Goal: Transaction & Acquisition: Book appointment/travel/reservation

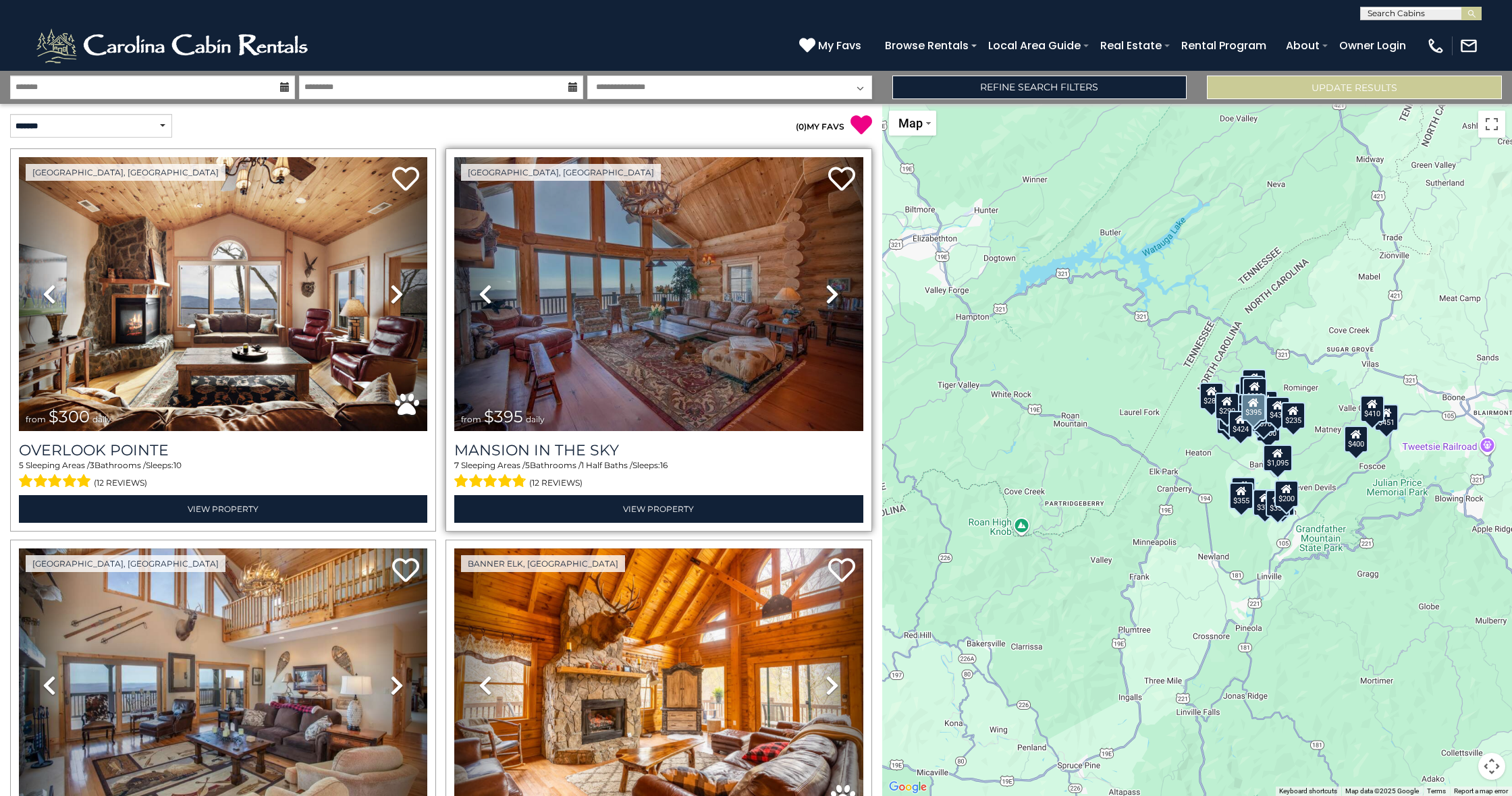
click at [643, 301] on img at bounding box center [658, 295] width 408 height 274
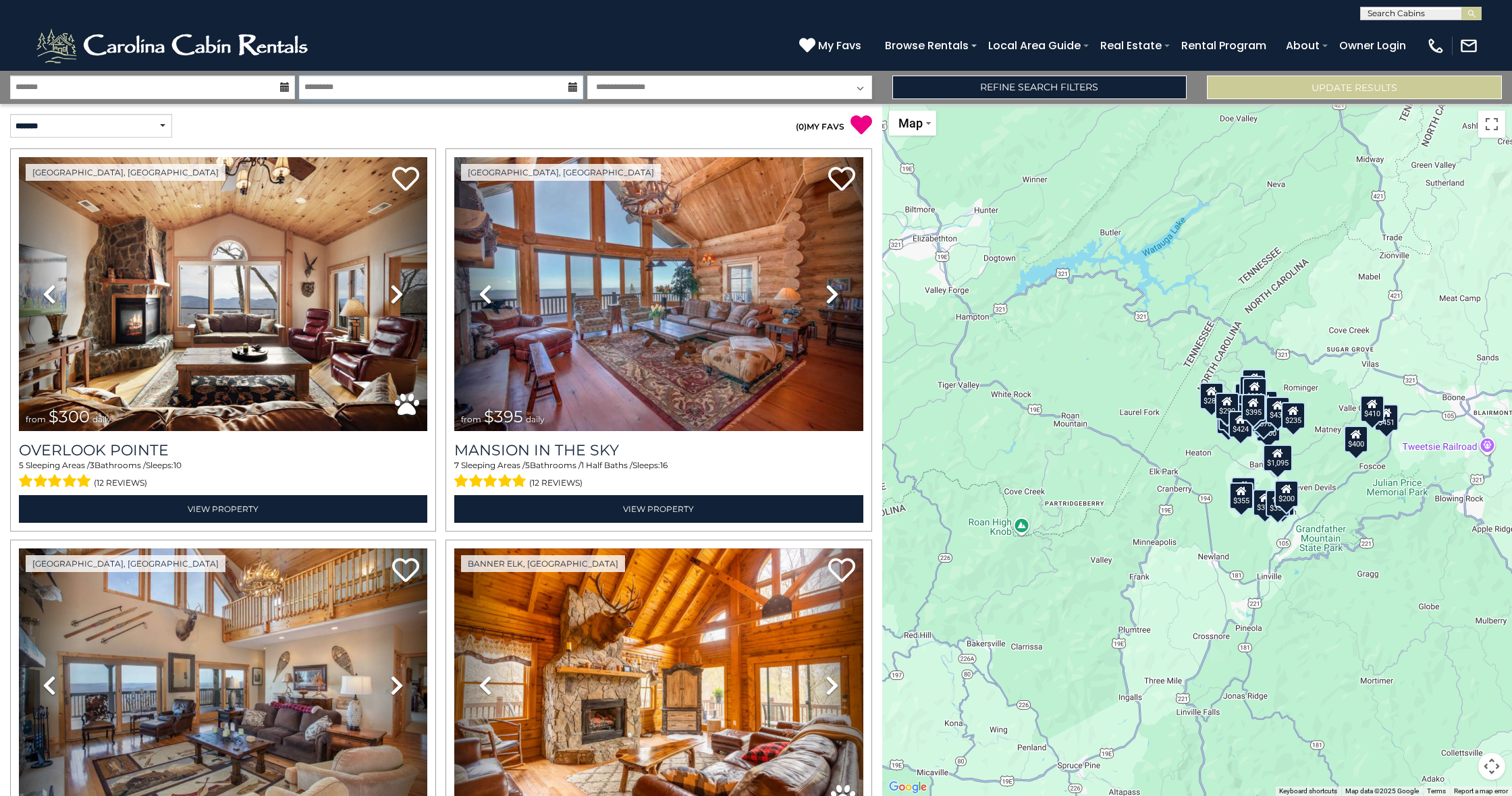
click at [370, 94] on input "text" at bounding box center [441, 87] width 285 height 23
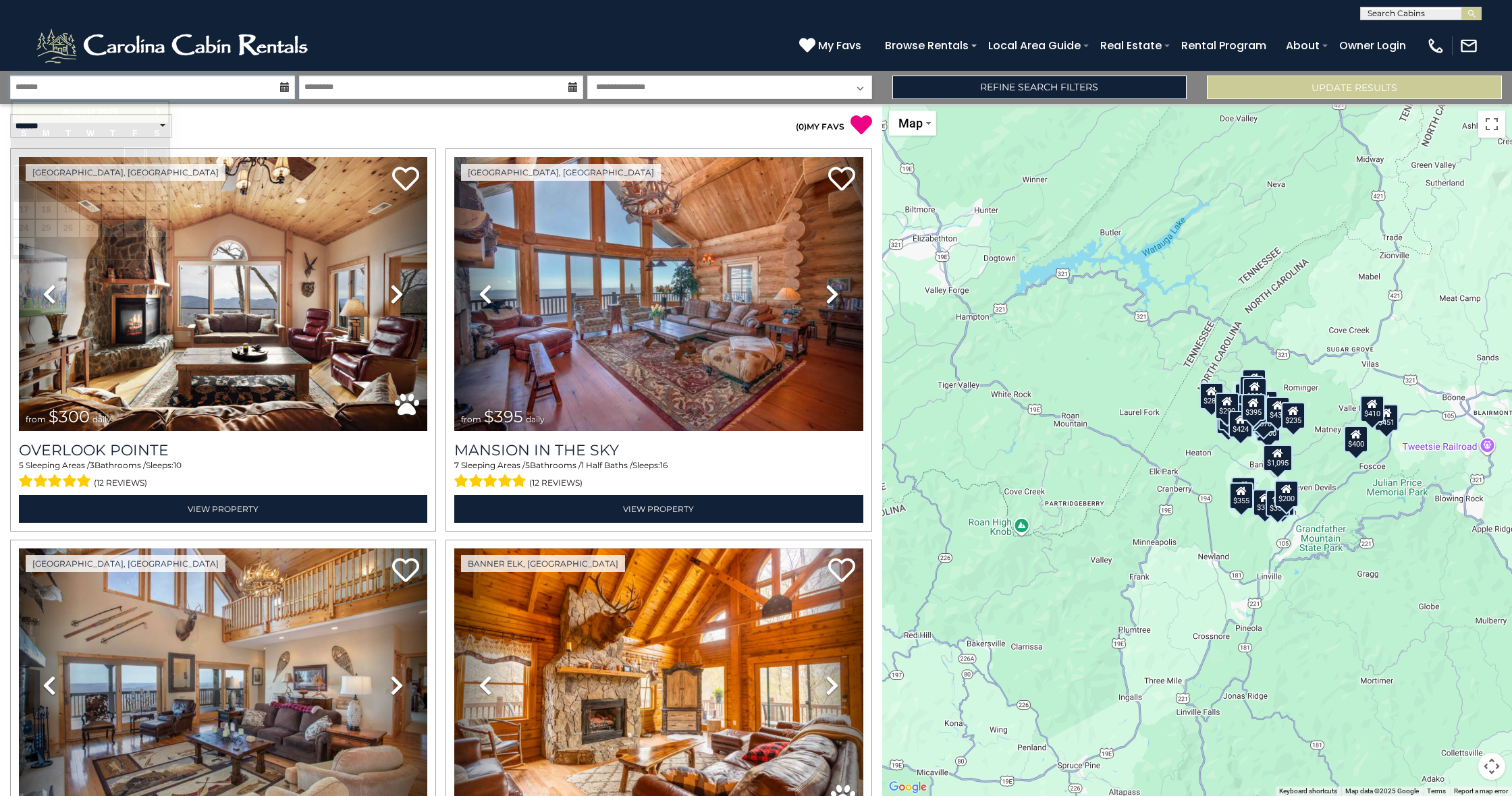
click at [218, 97] on input "text" at bounding box center [152, 87] width 285 height 23
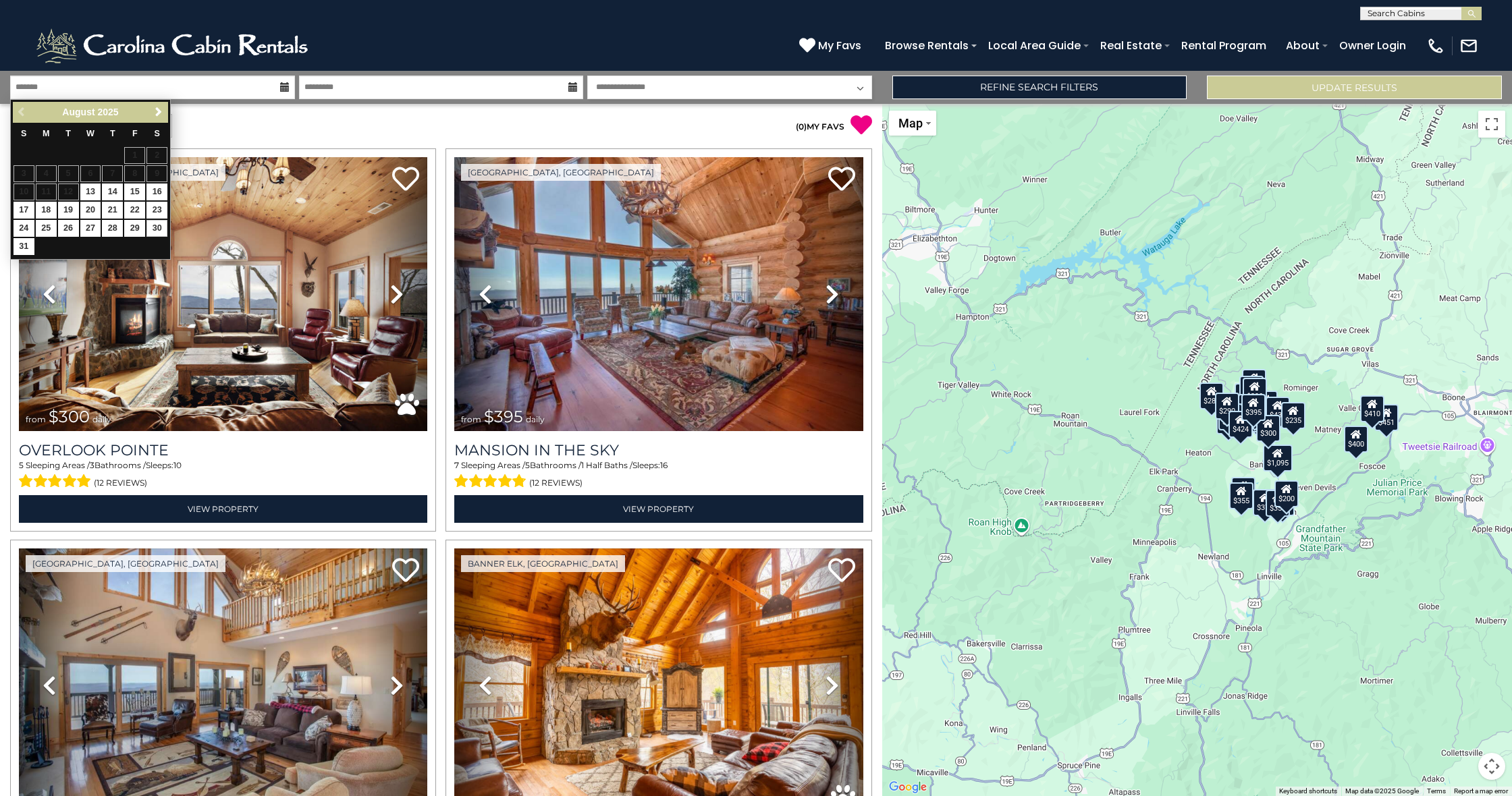
click at [157, 225] on link "30" at bounding box center [157, 228] width 21 height 17
type input "*******"
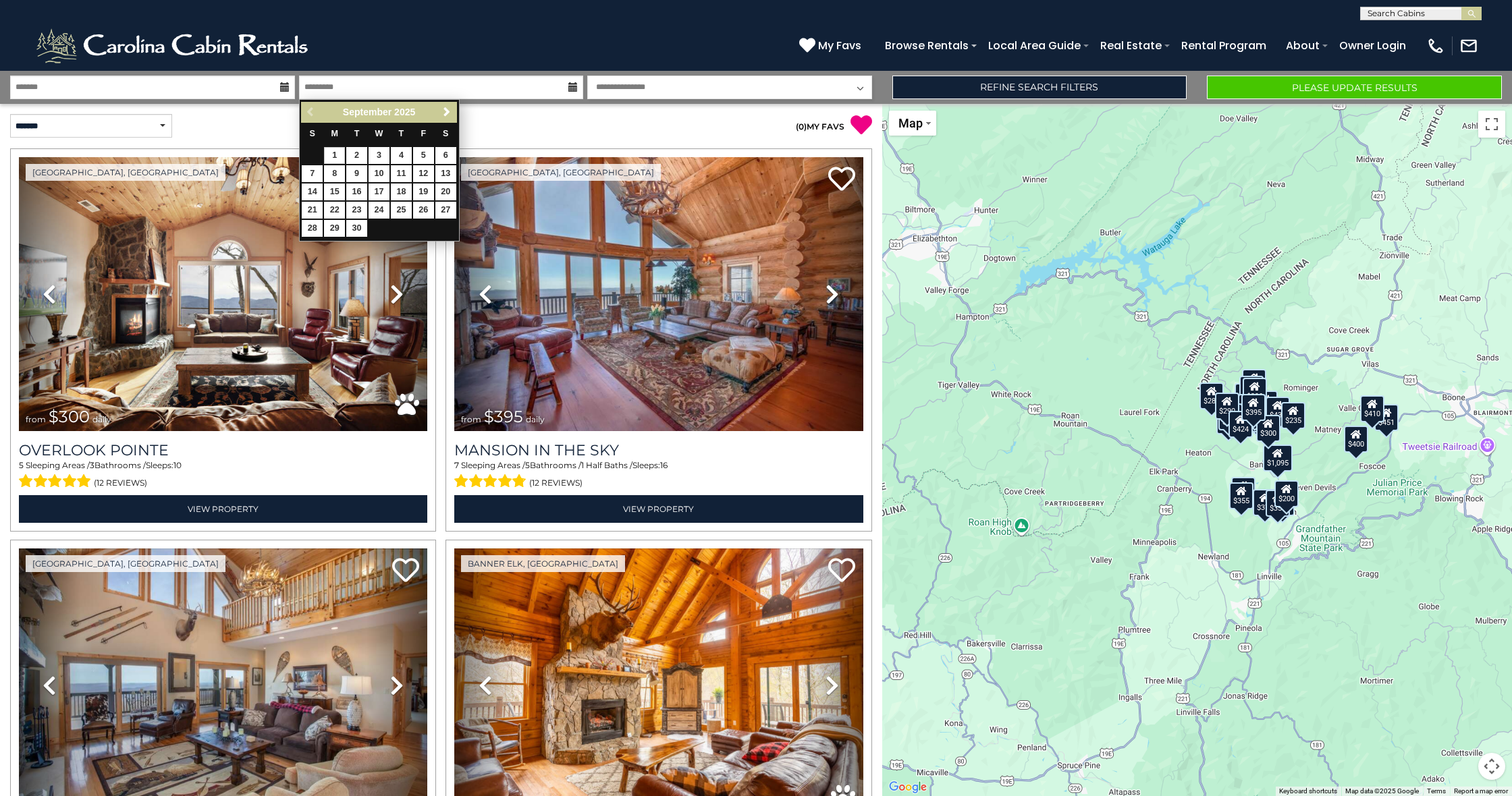
click at [338, 153] on link "1" at bounding box center [334, 155] width 21 height 17
type input "******"
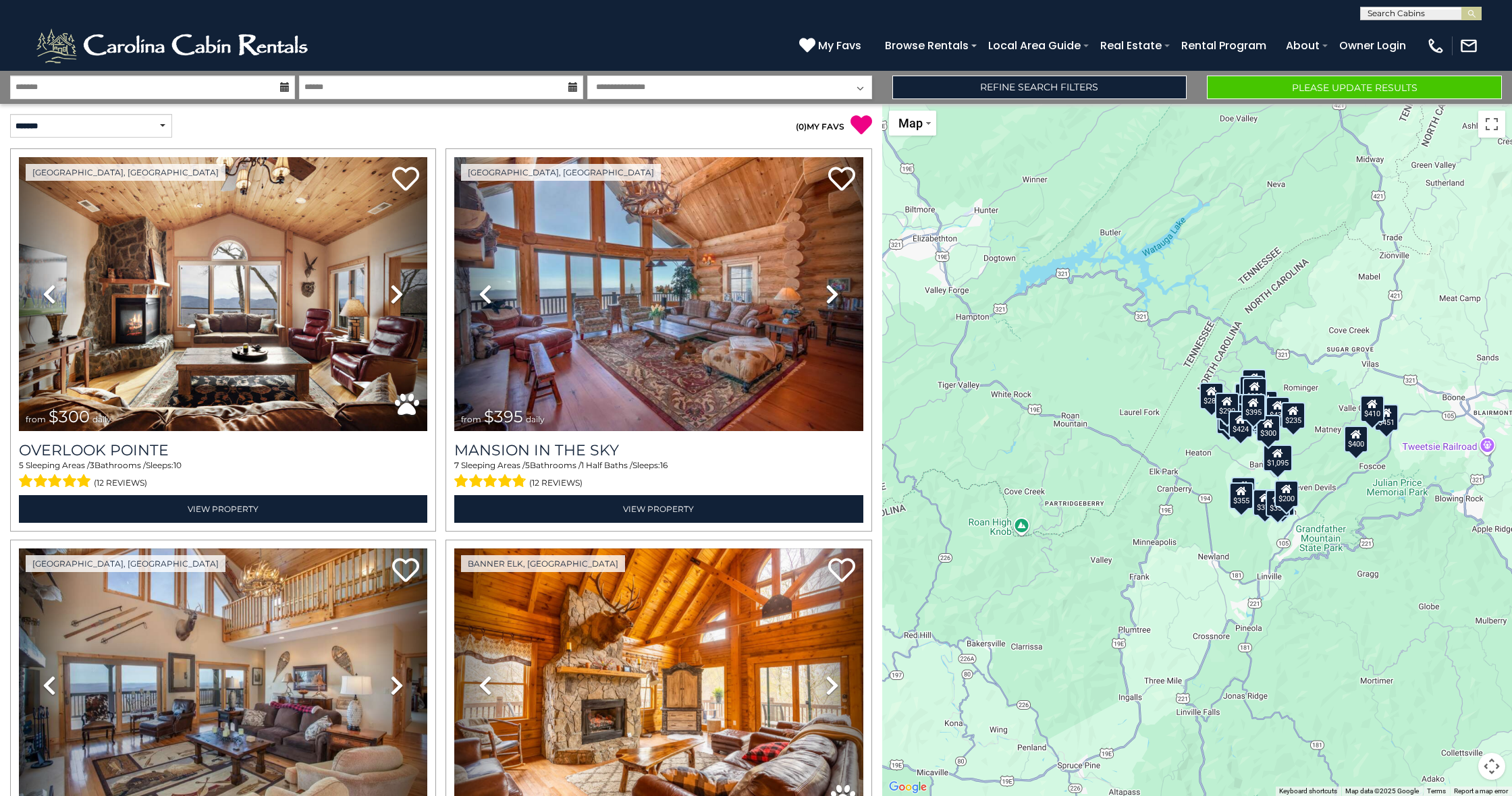
click at [1293, 94] on button "Please Update Results" at bounding box center [1353, 87] width 295 height 23
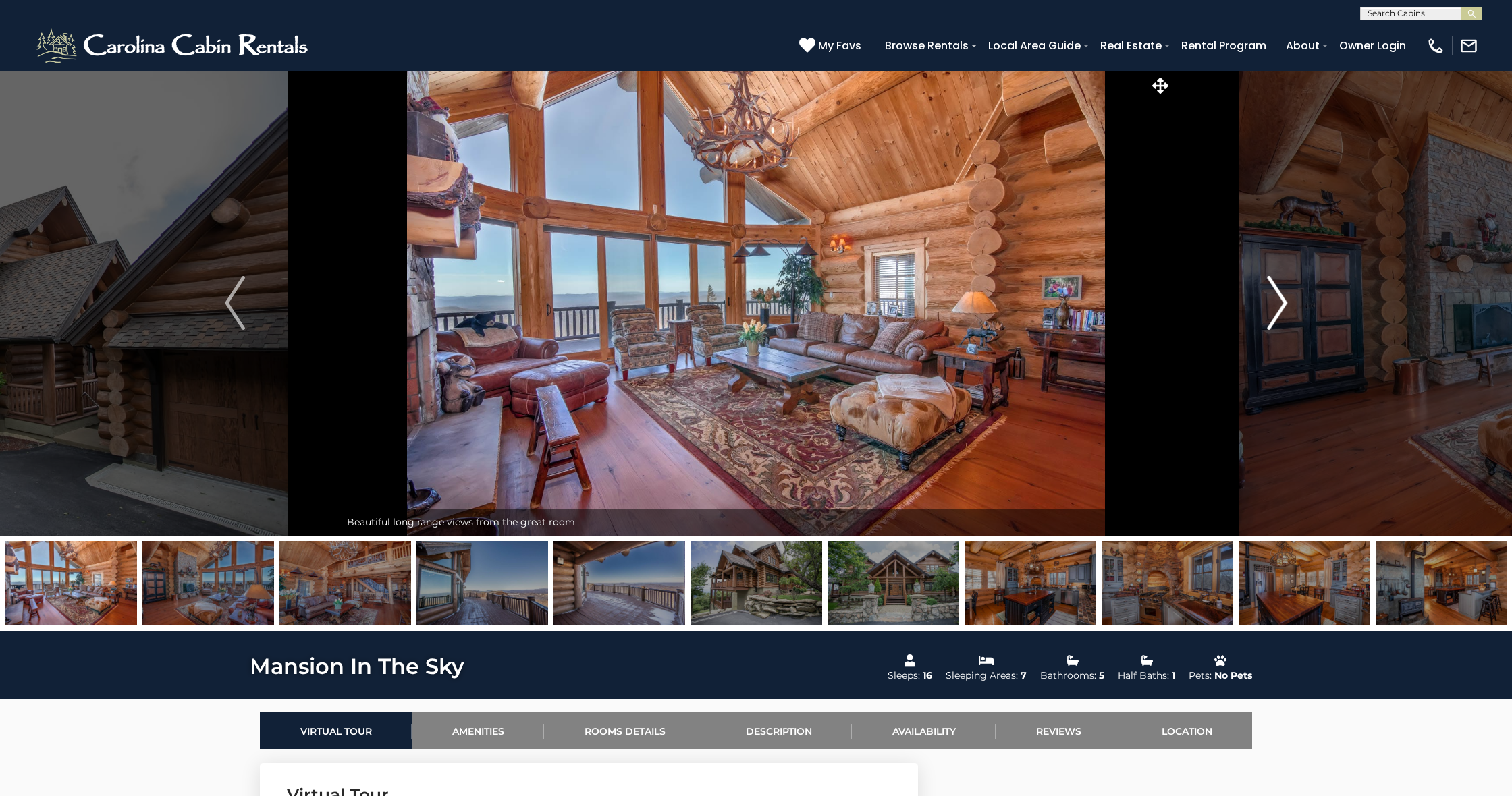
click at [1267, 307] on img "Next" at bounding box center [1277, 303] width 21 height 54
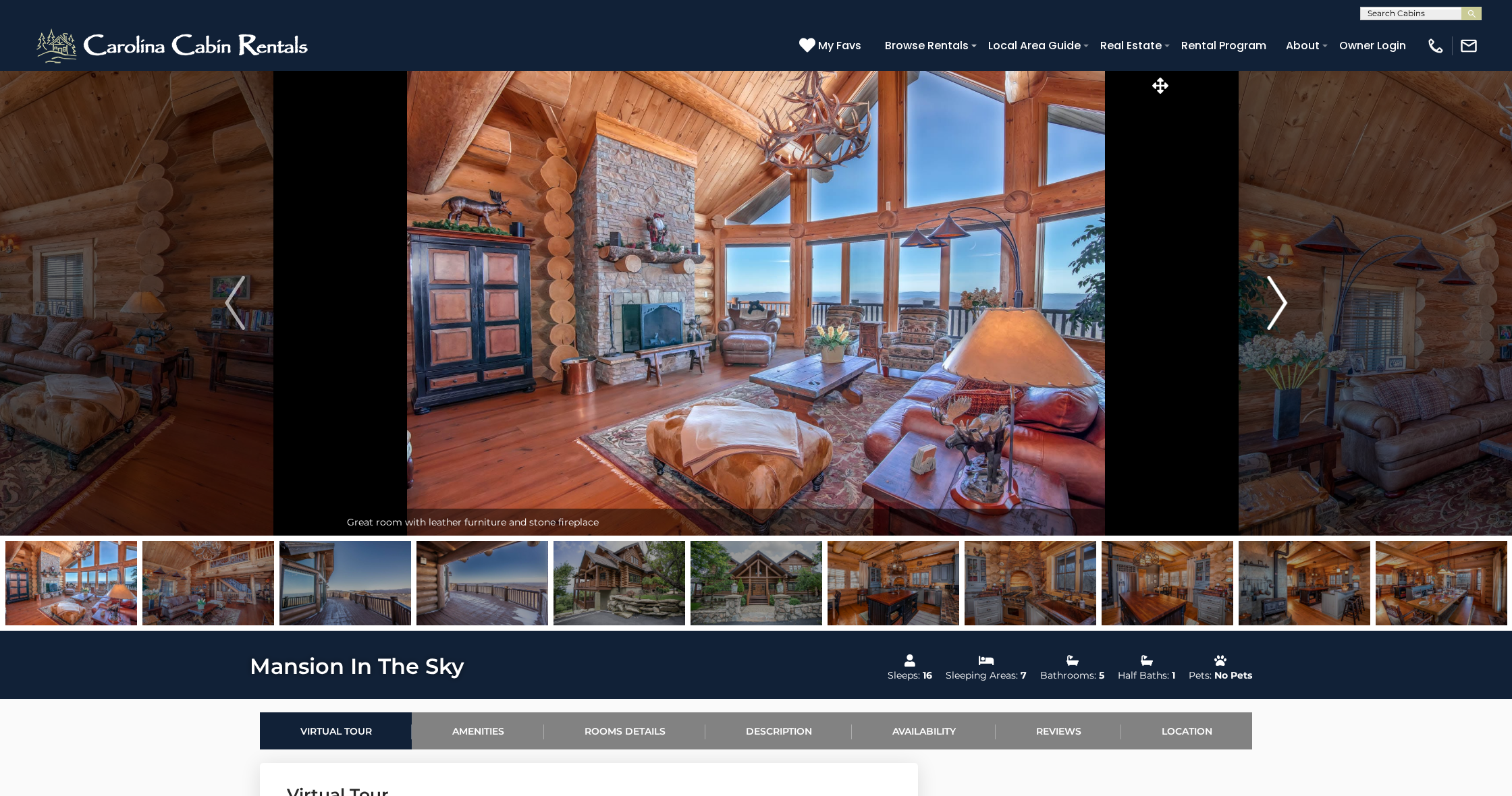
click at [1281, 305] on img "Next" at bounding box center [1277, 303] width 21 height 54
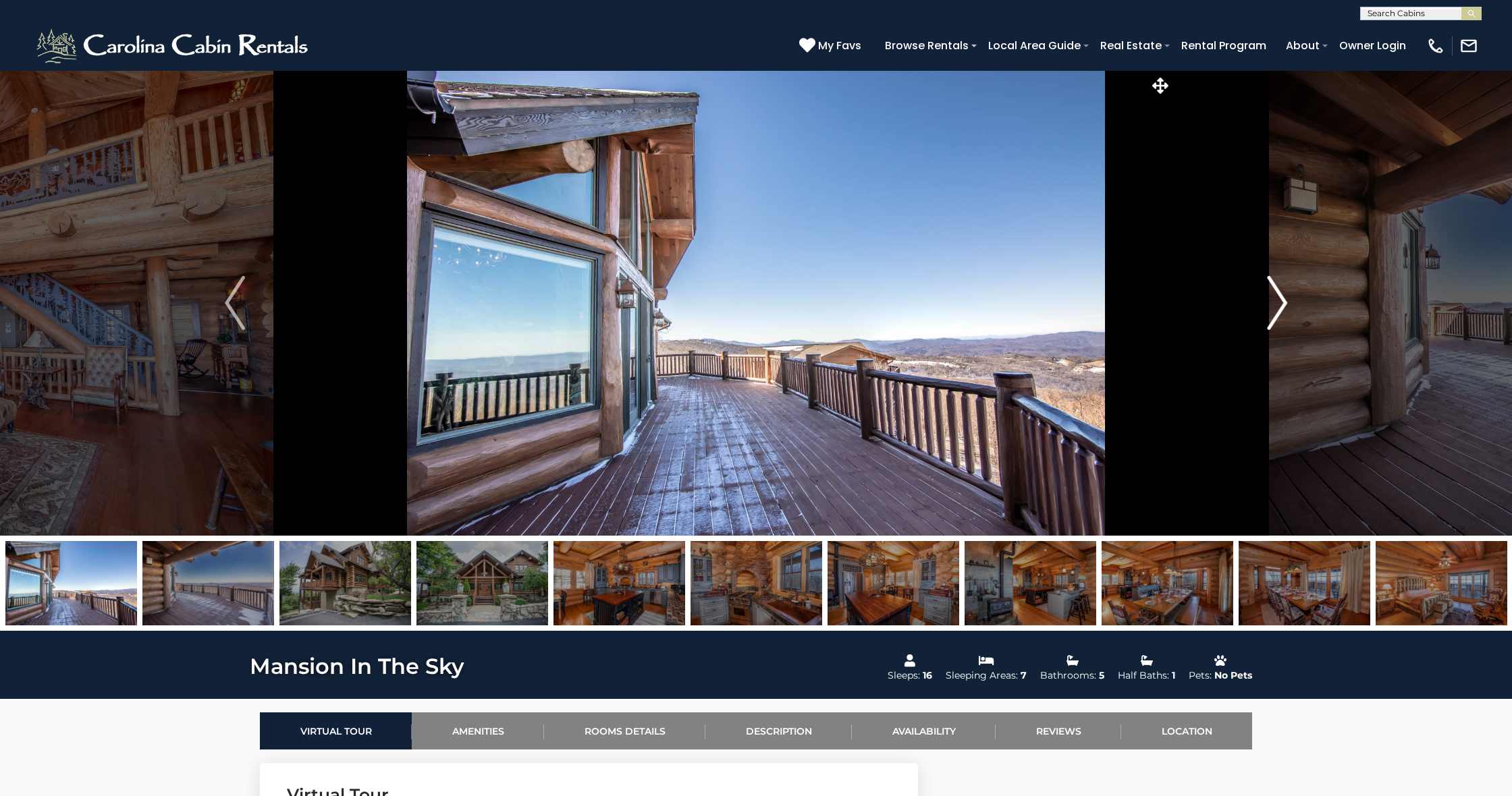
click at [1281, 305] on img "Next" at bounding box center [1277, 303] width 21 height 54
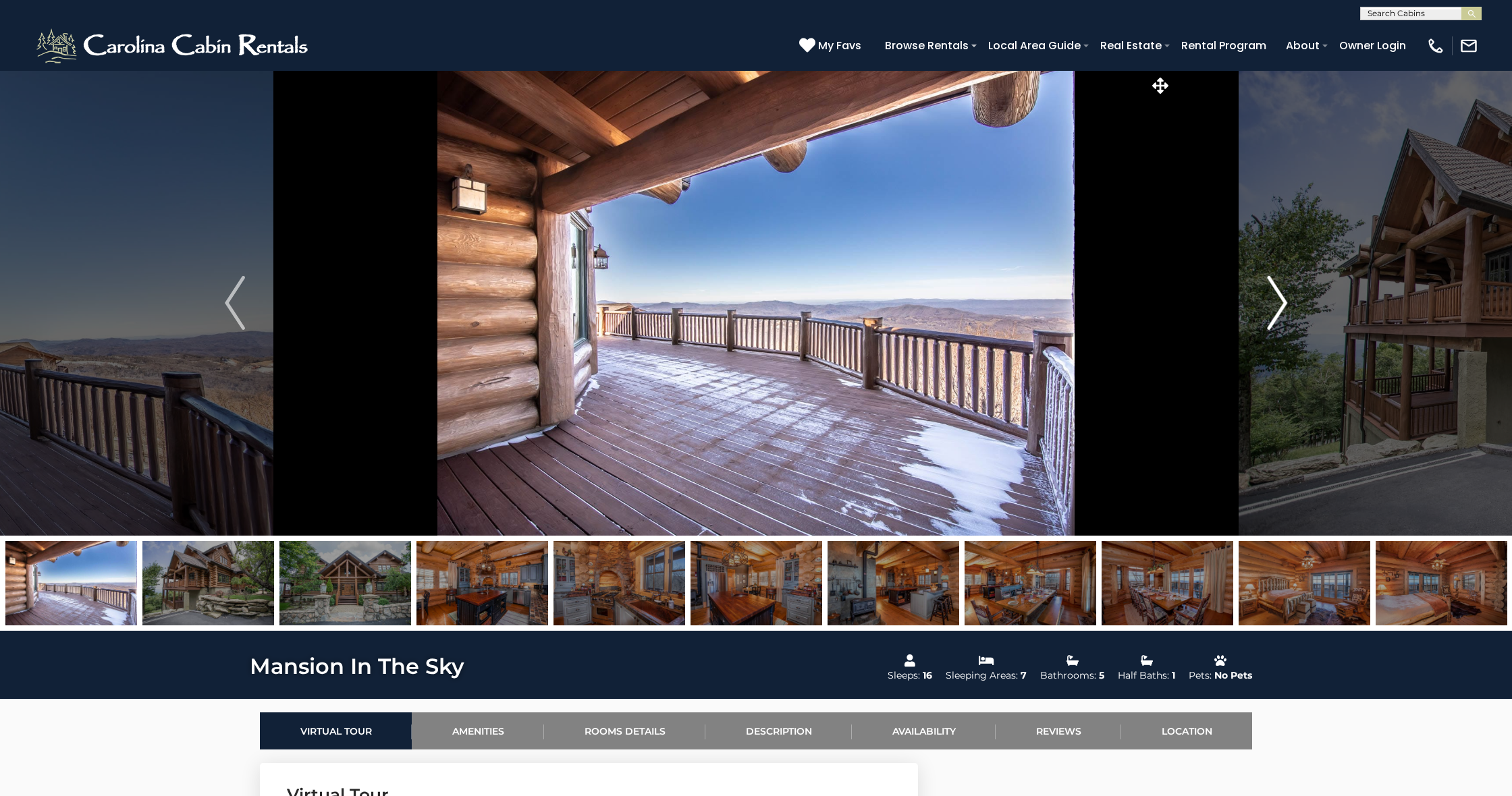
click at [1282, 304] on img "Next" at bounding box center [1277, 303] width 21 height 54
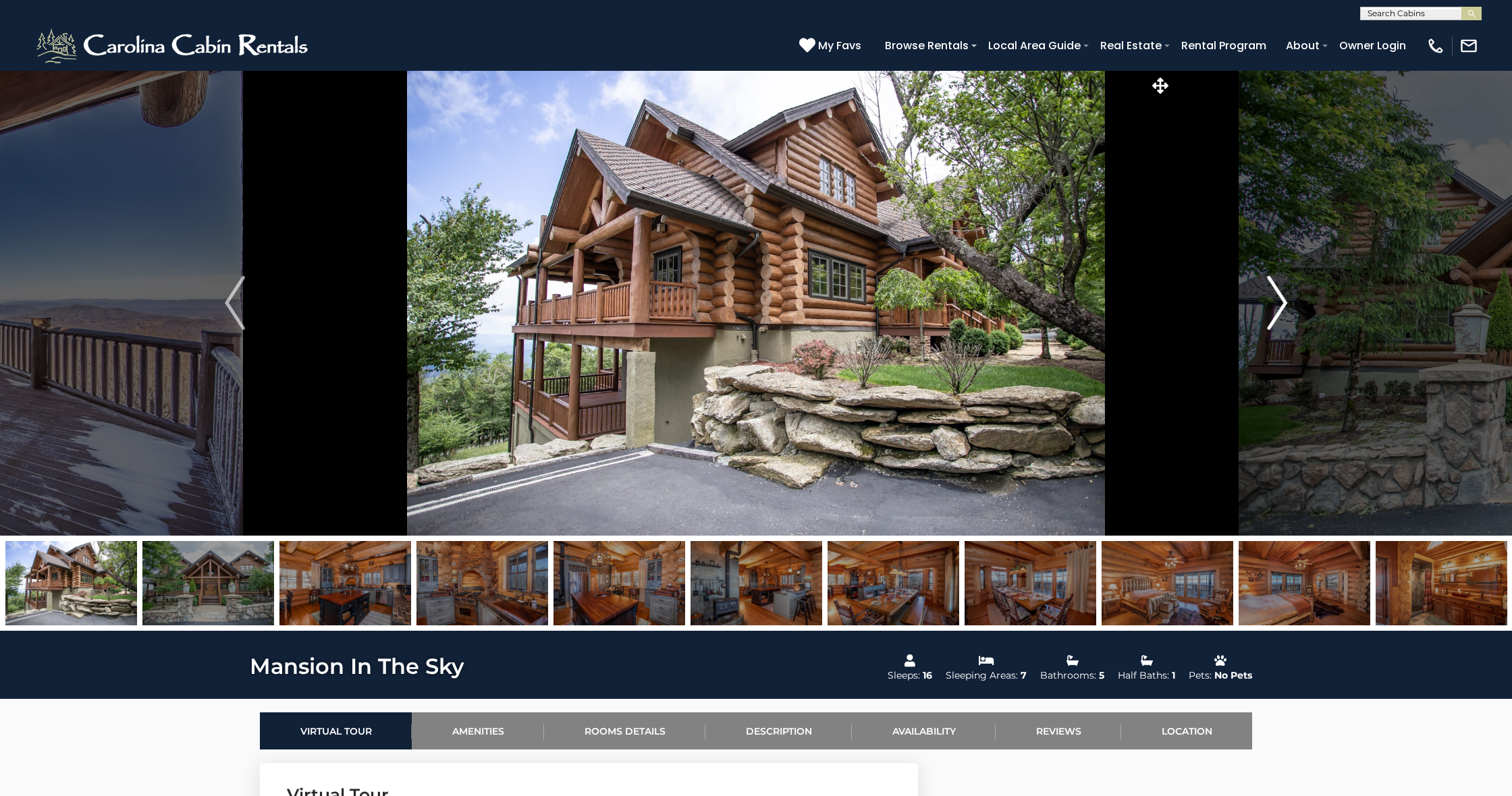
click at [1282, 304] on img "Next" at bounding box center [1277, 303] width 21 height 54
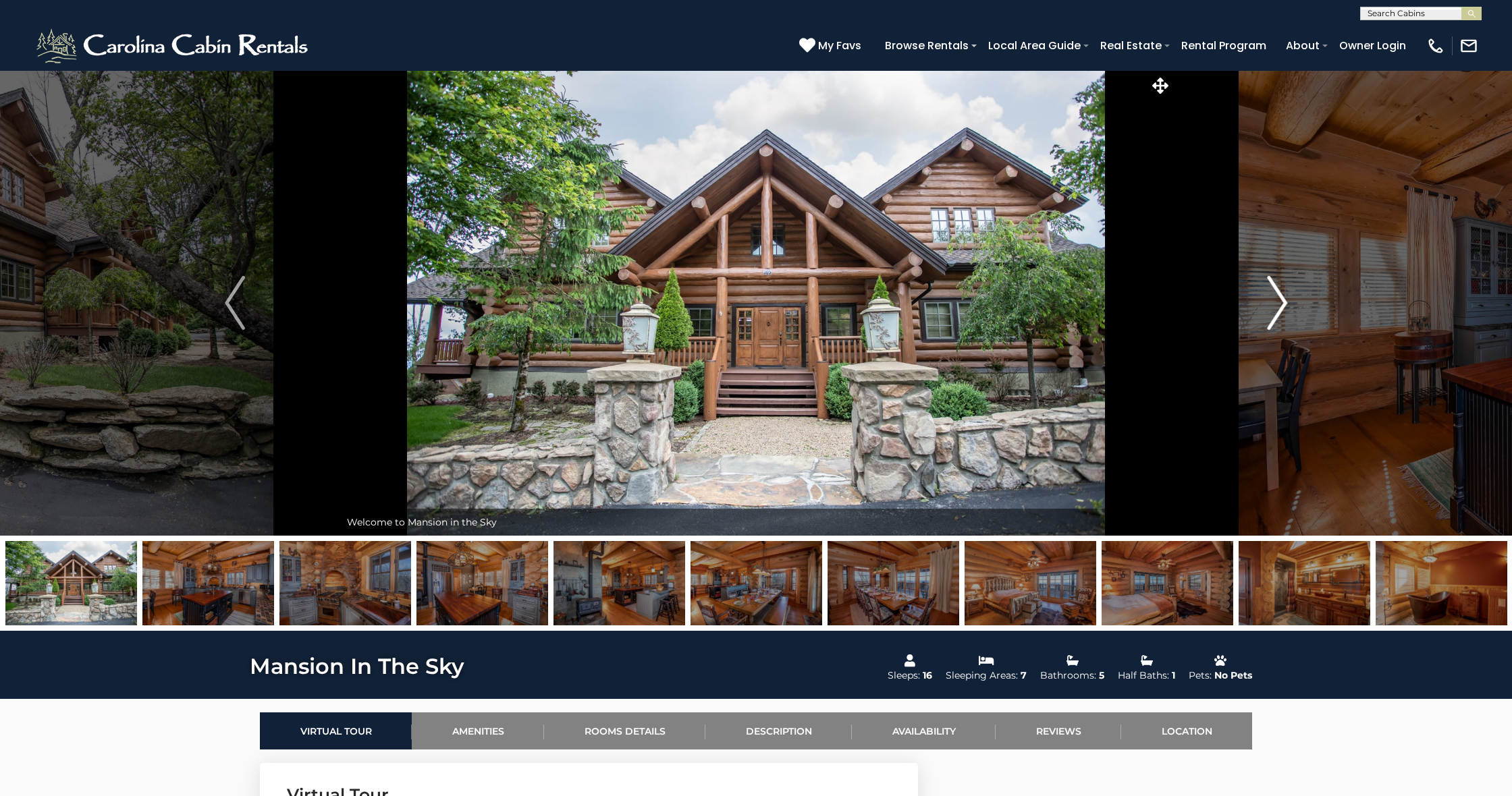
click at [1282, 304] on img "Next" at bounding box center [1277, 303] width 21 height 54
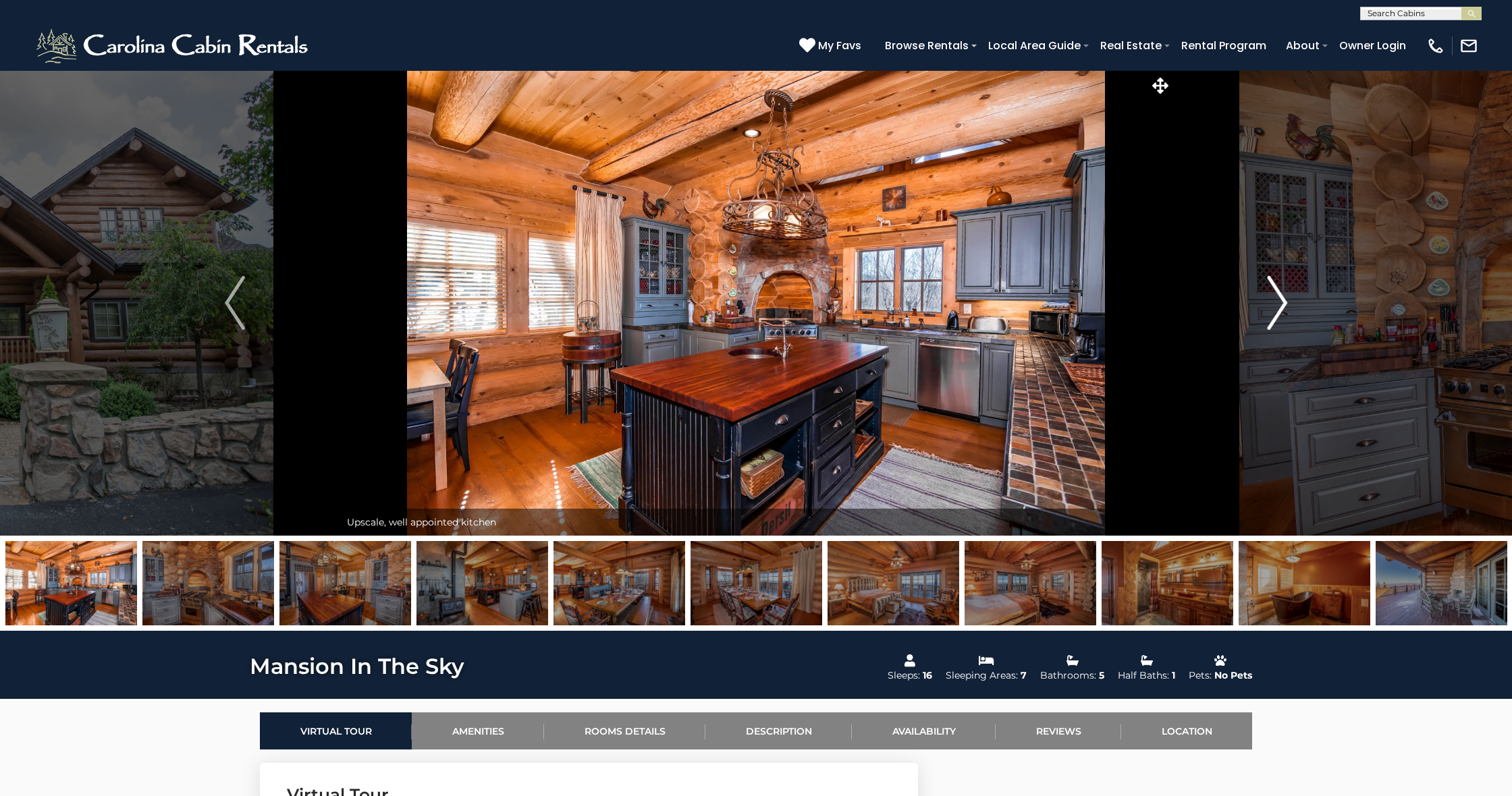
click at [1282, 304] on img "Next" at bounding box center [1277, 303] width 21 height 54
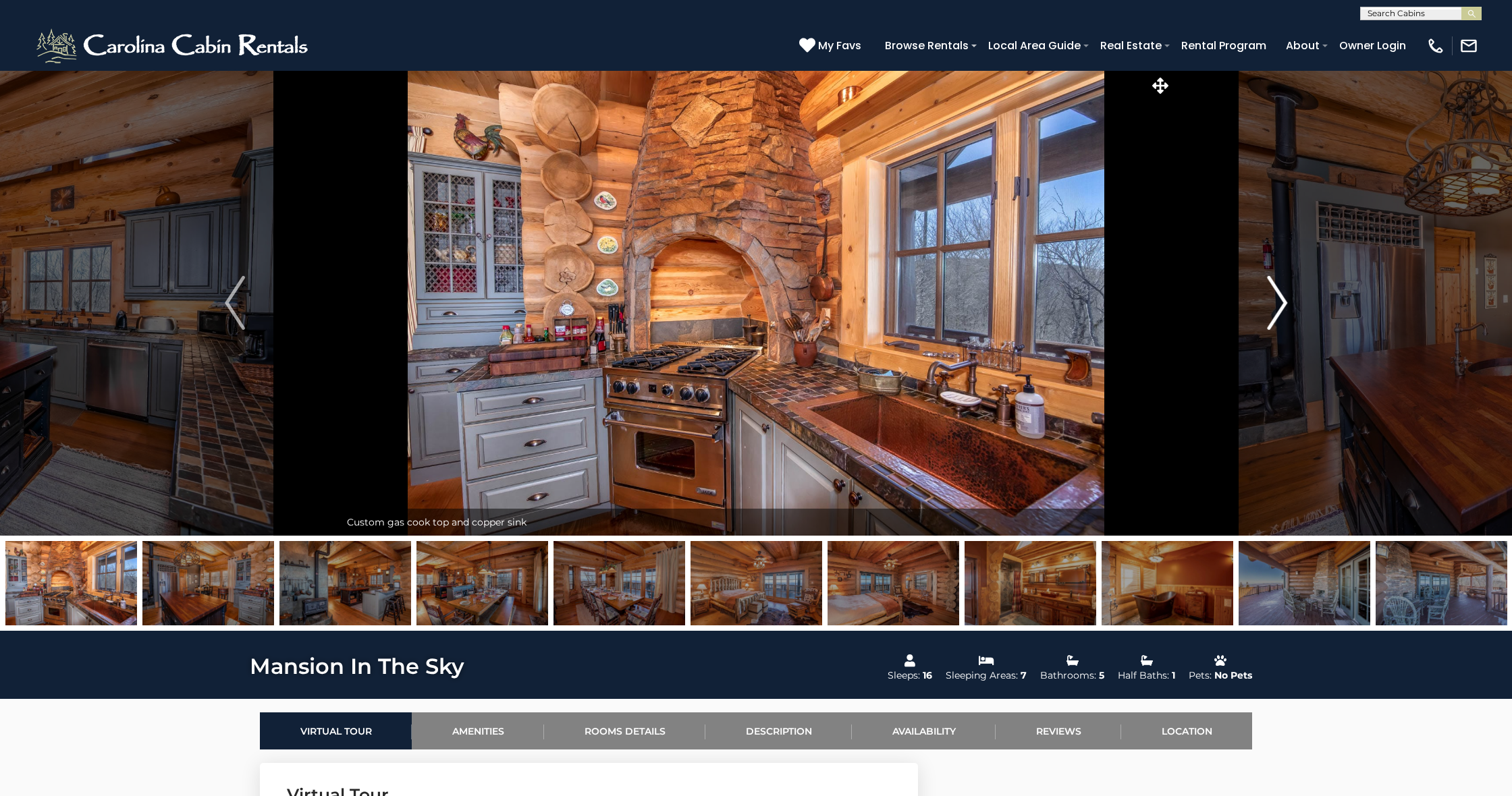
click at [1282, 304] on img "Next" at bounding box center [1277, 303] width 21 height 54
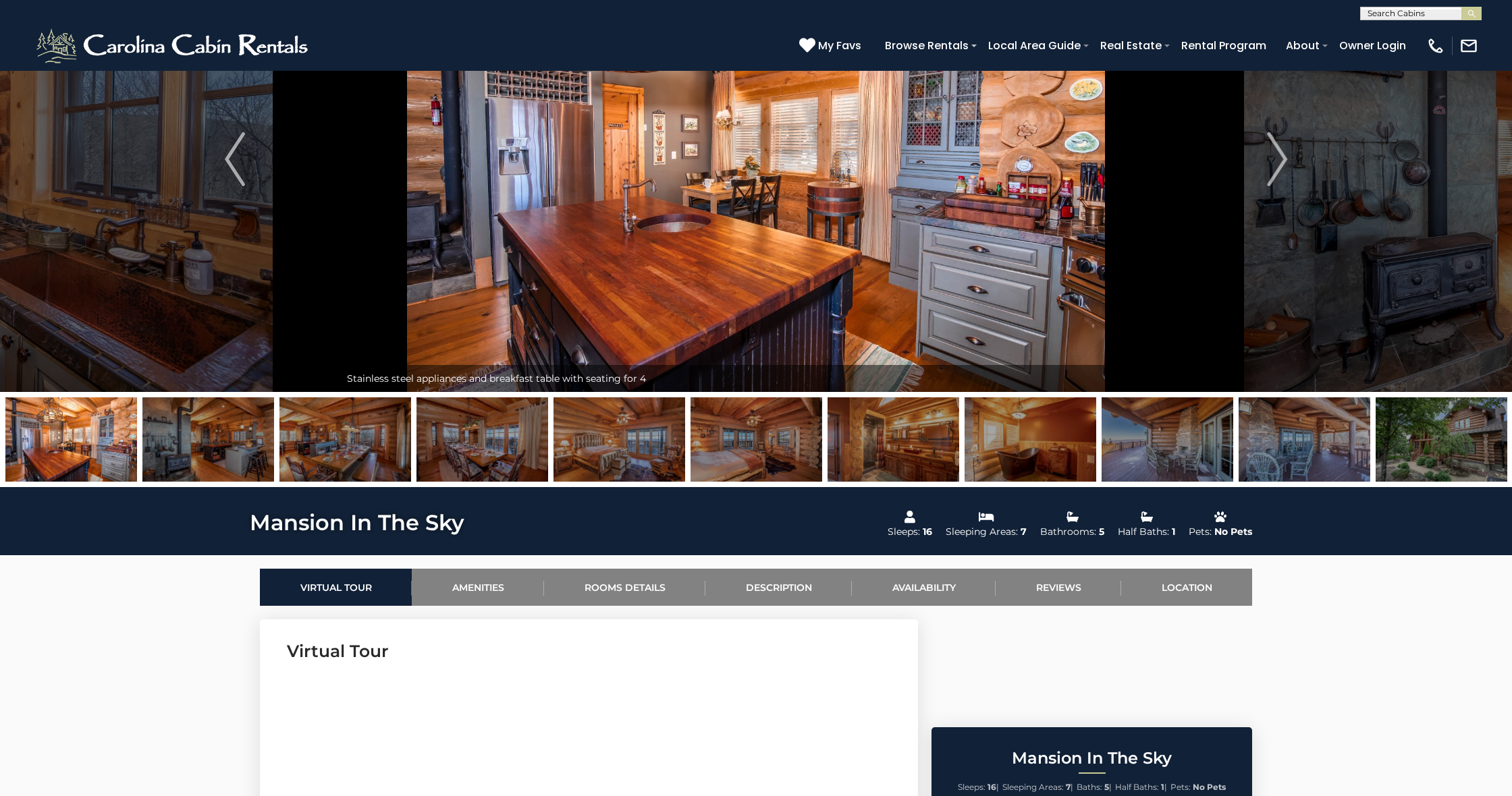
scroll to position [10, 0]
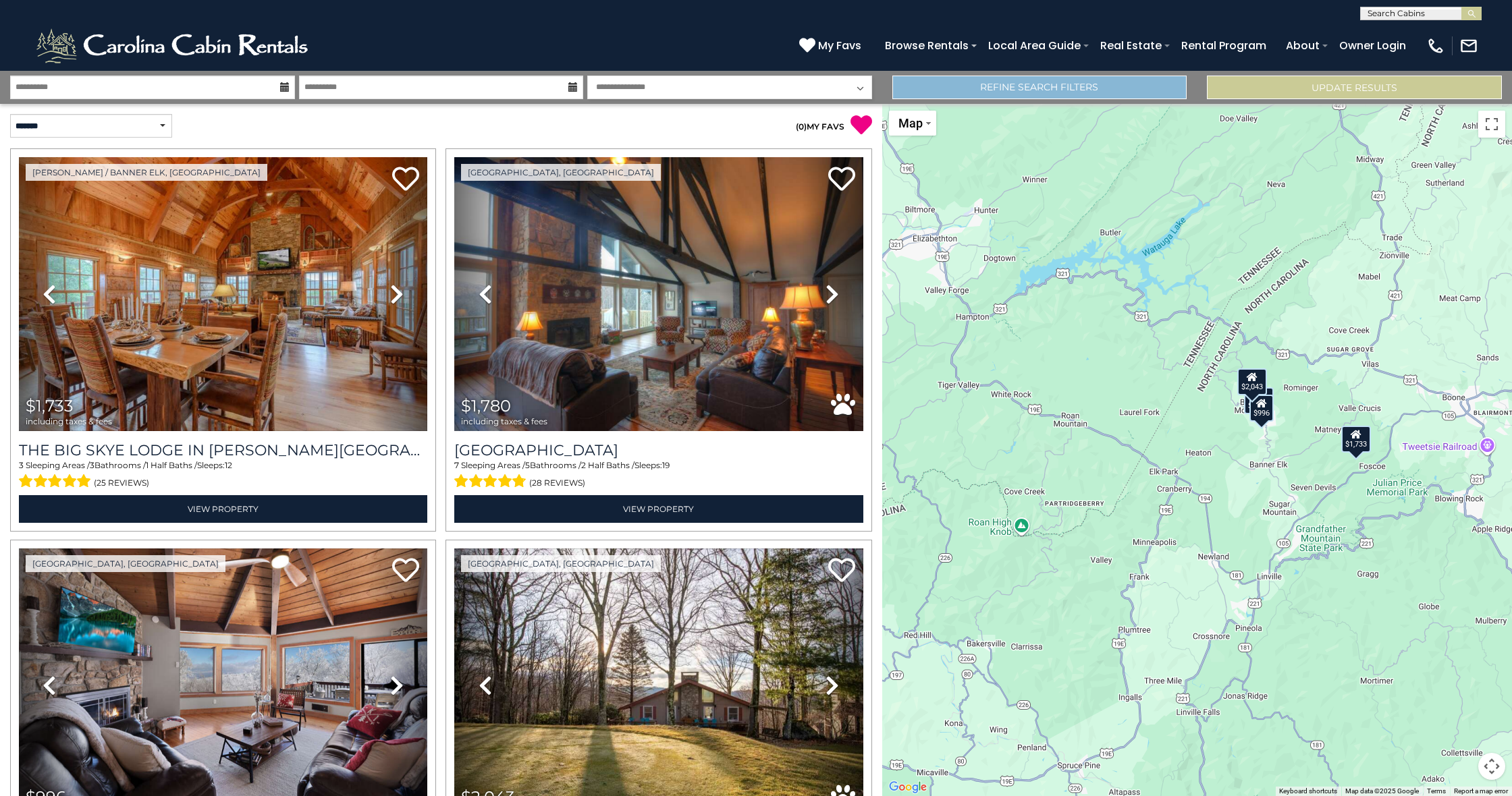
click at [1099, 94] on link "Refine Search Filters" at bounding box center [1039, 87] width 295 height 23
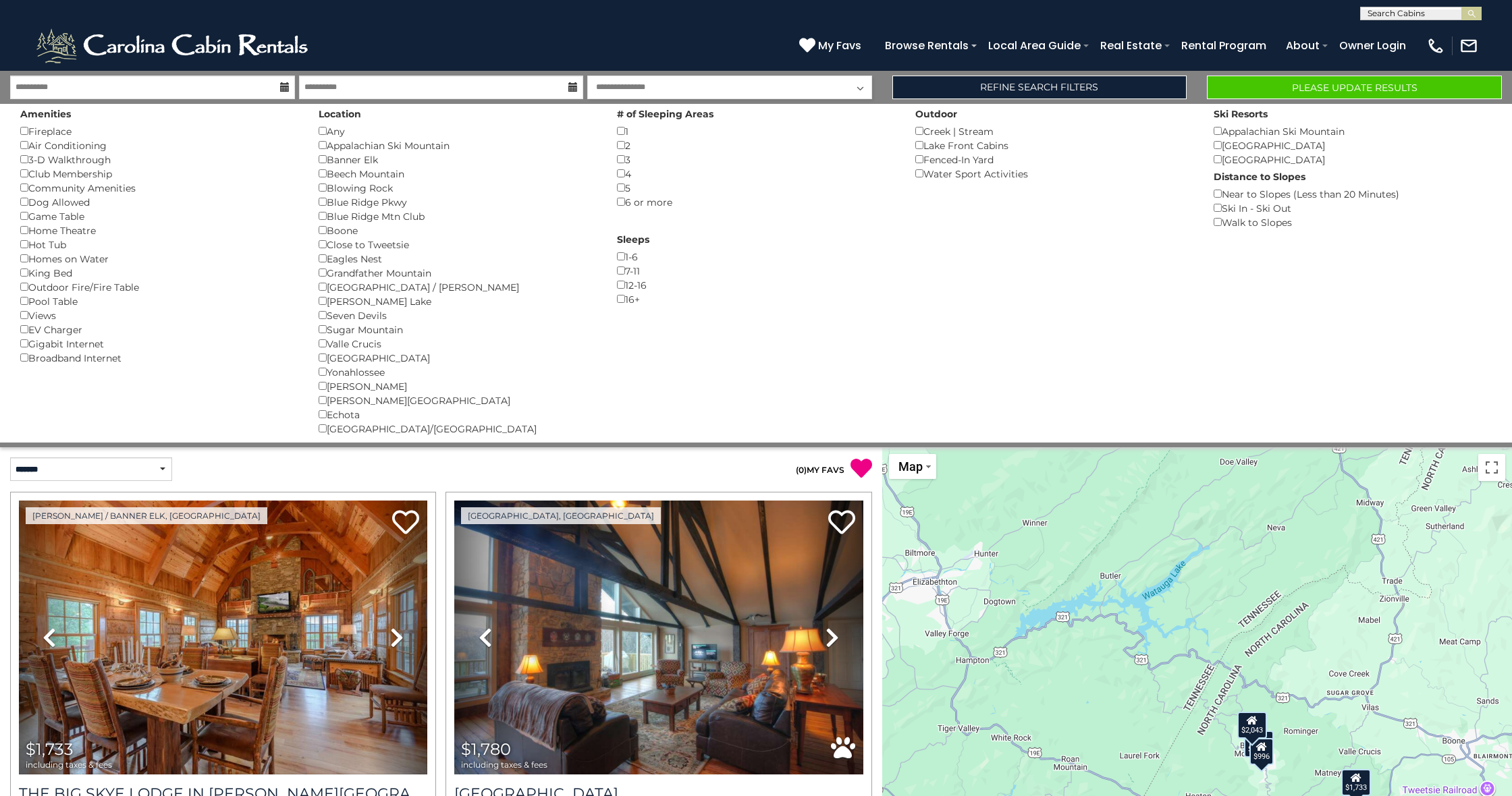
click at [320, 266] on div "Grandfather Mountain ()" at bounding box center [457, 273] width 278 height 14
click at [618, 166] on div "4 ()" at bounding box center [756, 173] width 278 height 14
click at [1335, 87] on button "Please Update Results" at bounding box center [1353, 87] width 295 height 23
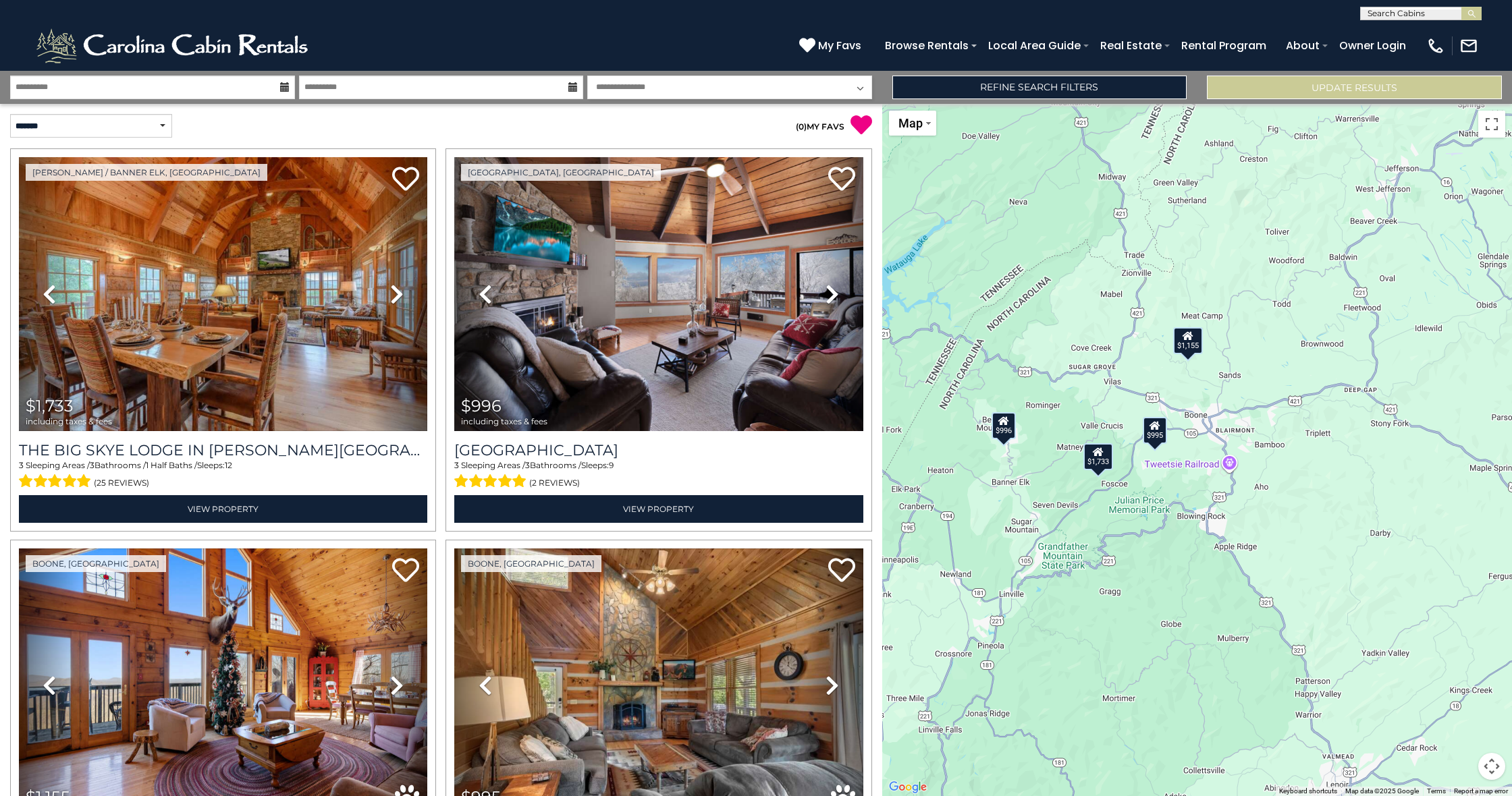
drag, startPoint x: 1237, startPoint y: 497, endPoint x: 971, endPoint y: 515, distance: 266.6
click at [971, 515] on div "$1,733 $996 $1,155 $995" at bounding box center [1197, 449] width 630 height 692
click at [1162, 434] on div "$995" at bounding box center [1155, 431] width 24 height 27
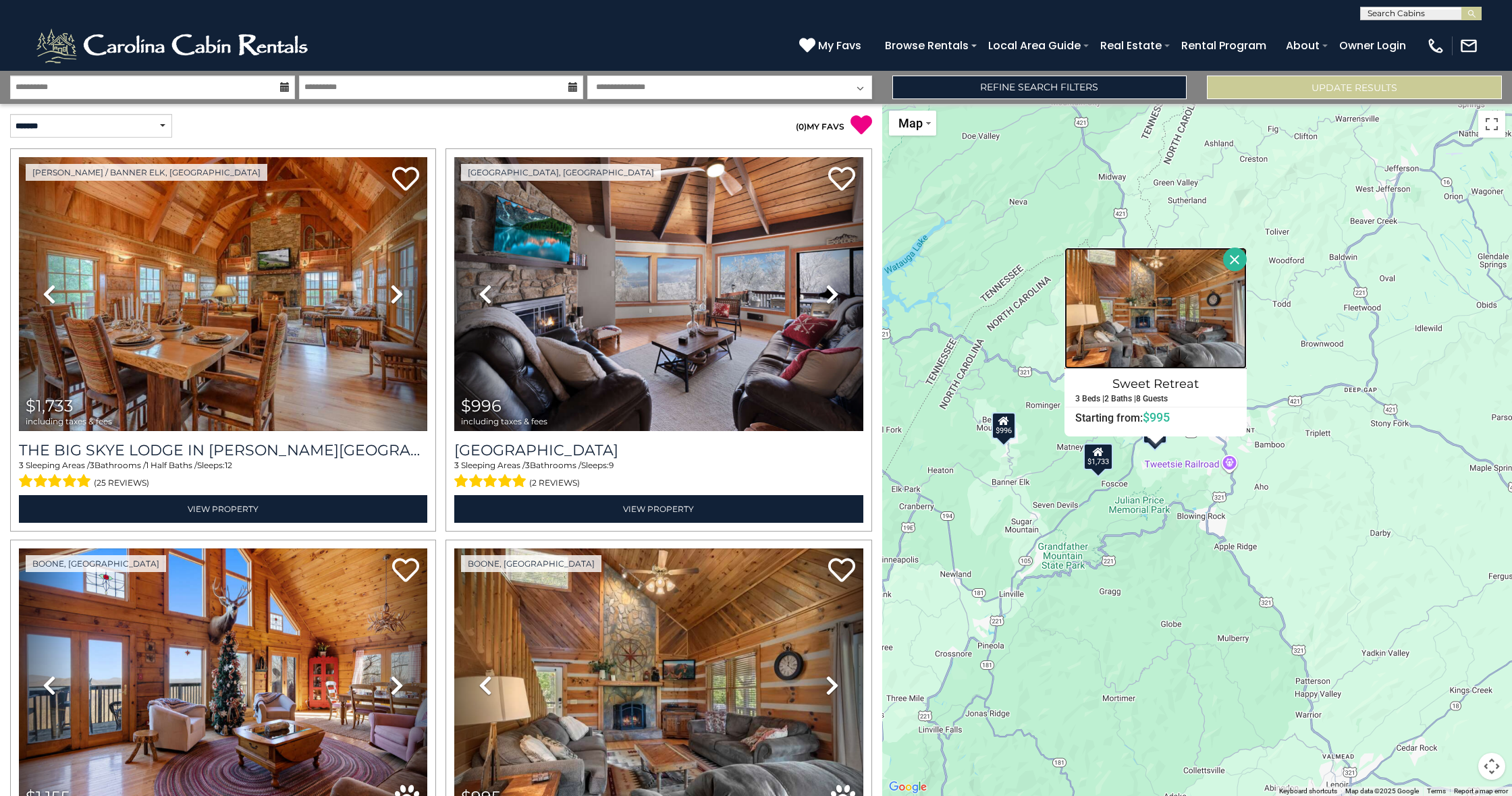
click at [1193, 305] on img at bounding box center [1156, 308] width 182 height 121
click at [1029, 530] on div "$1,733 $996 $1,155 $995 Sweet Retreat 3 Beds | 2 Baths | 8 Guests Distance from…" at bounding box center [1197, 449] width 630 height 692
click at [1096, 456] on icon at bounding box center [1098, 452] width 11 height 10
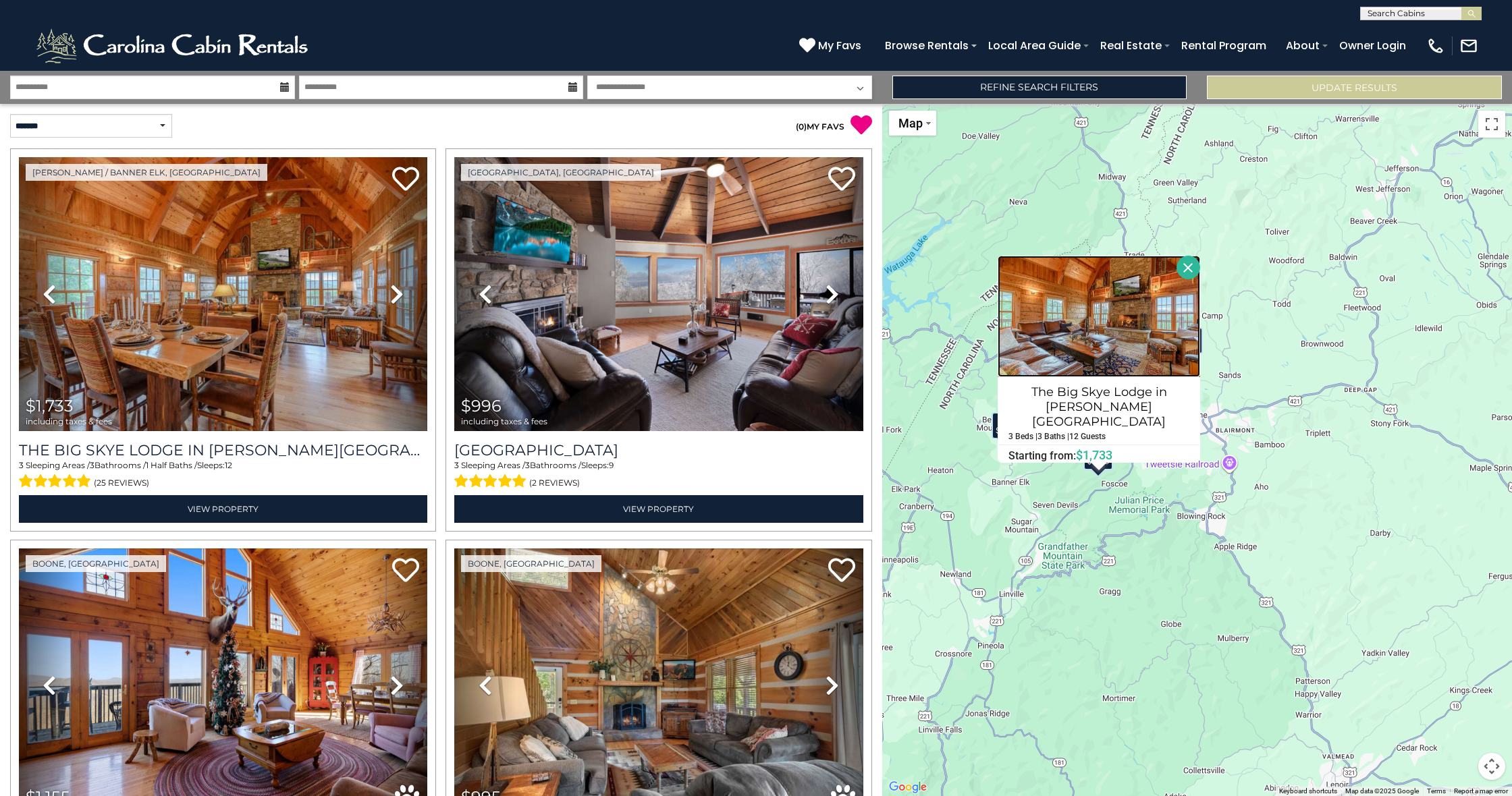
click at [1110, 375] on img at bounding box center [1099, 316] width 203 height 121
click at [1192, 279] on button "Close" at bounding box center [1188, 267] width 24 height 23
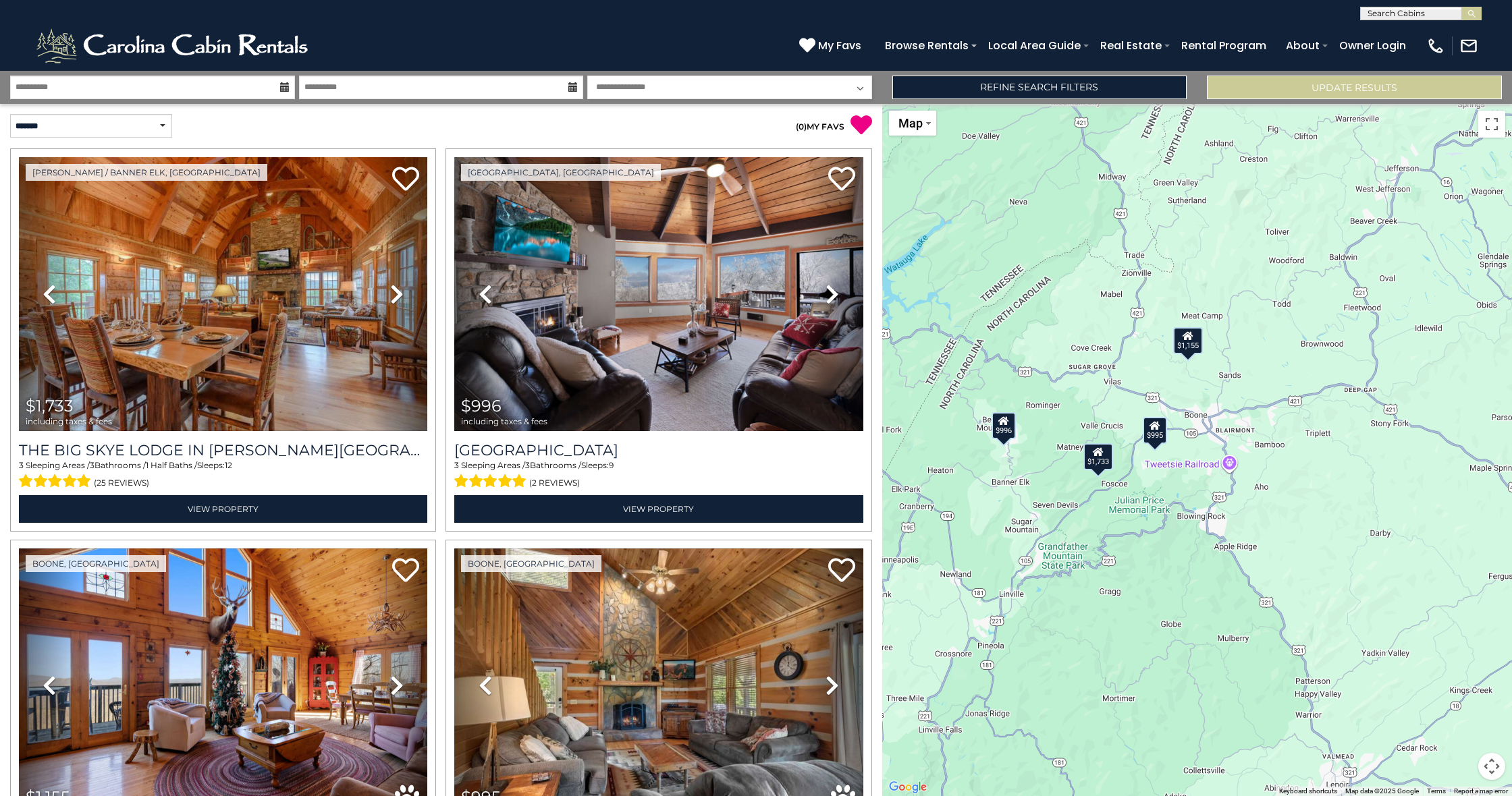
click at [1009, 431] on div "$996" at bounding box center [1003, 426] width 24 height 27
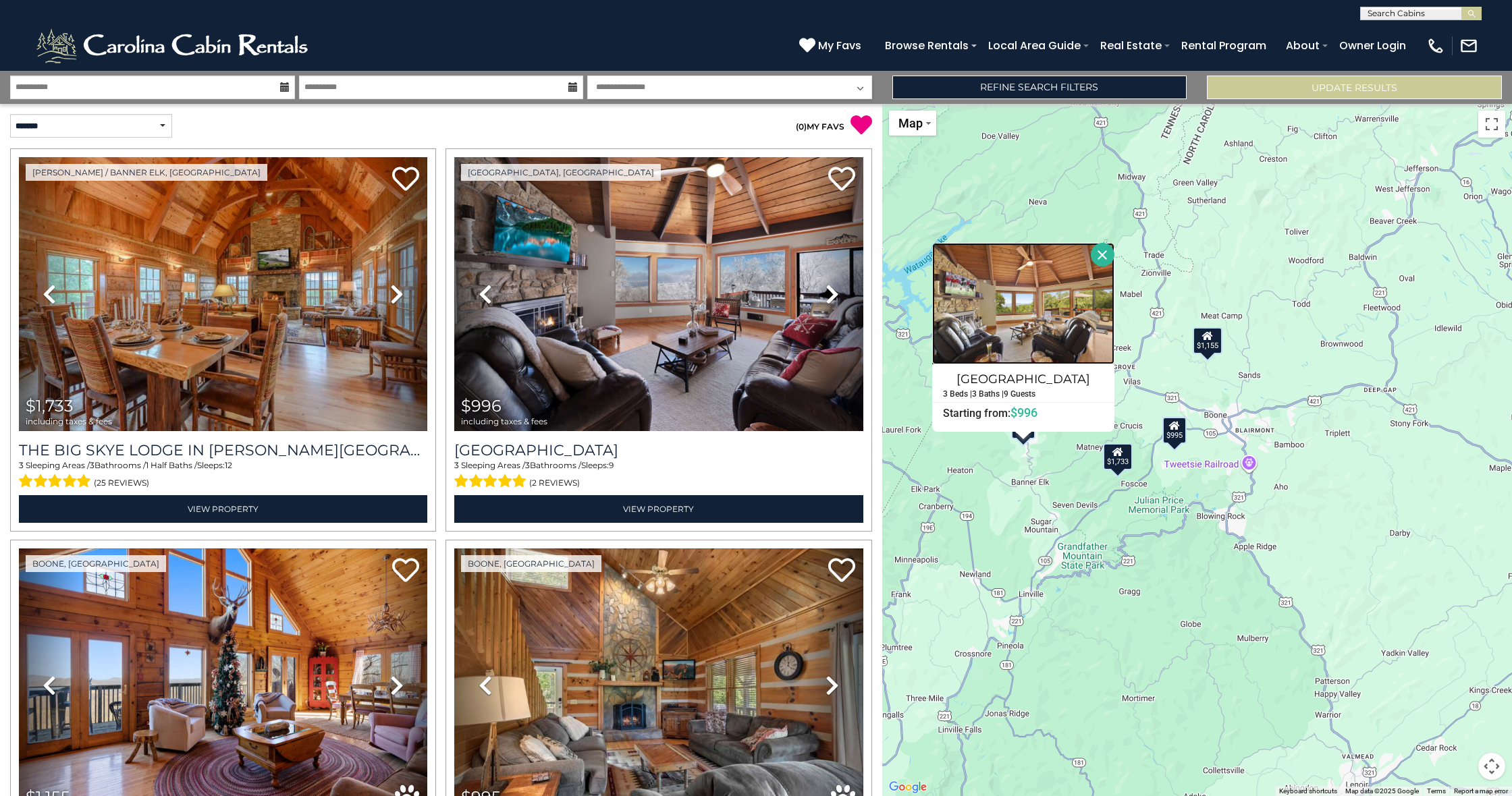
click at [1041, 314] on img at bounding box center [1023, 304] width 182 height 121
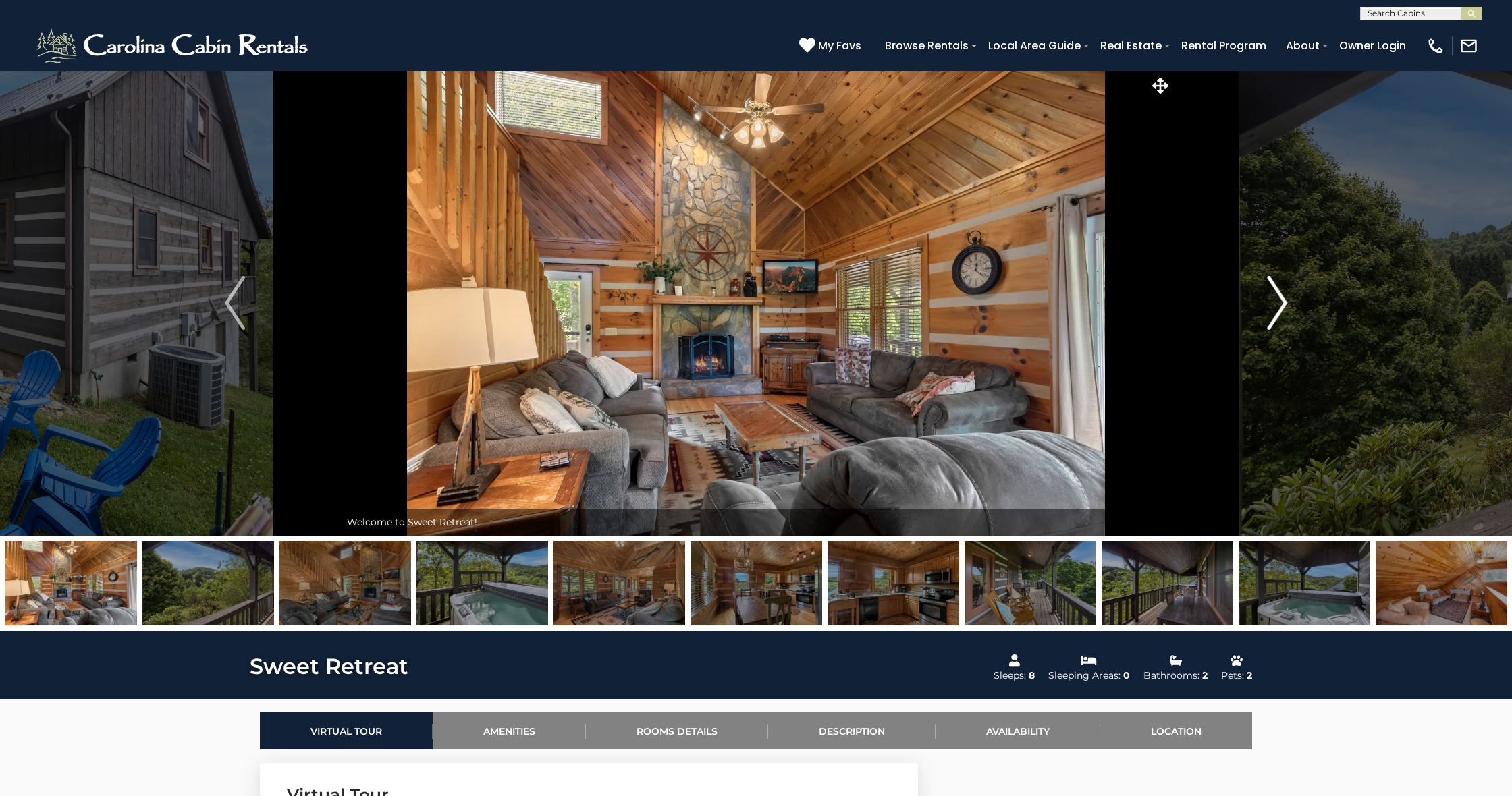
click at [1279, 296] on img "Next" at bounding box center [1277, 303] width 21 height 54
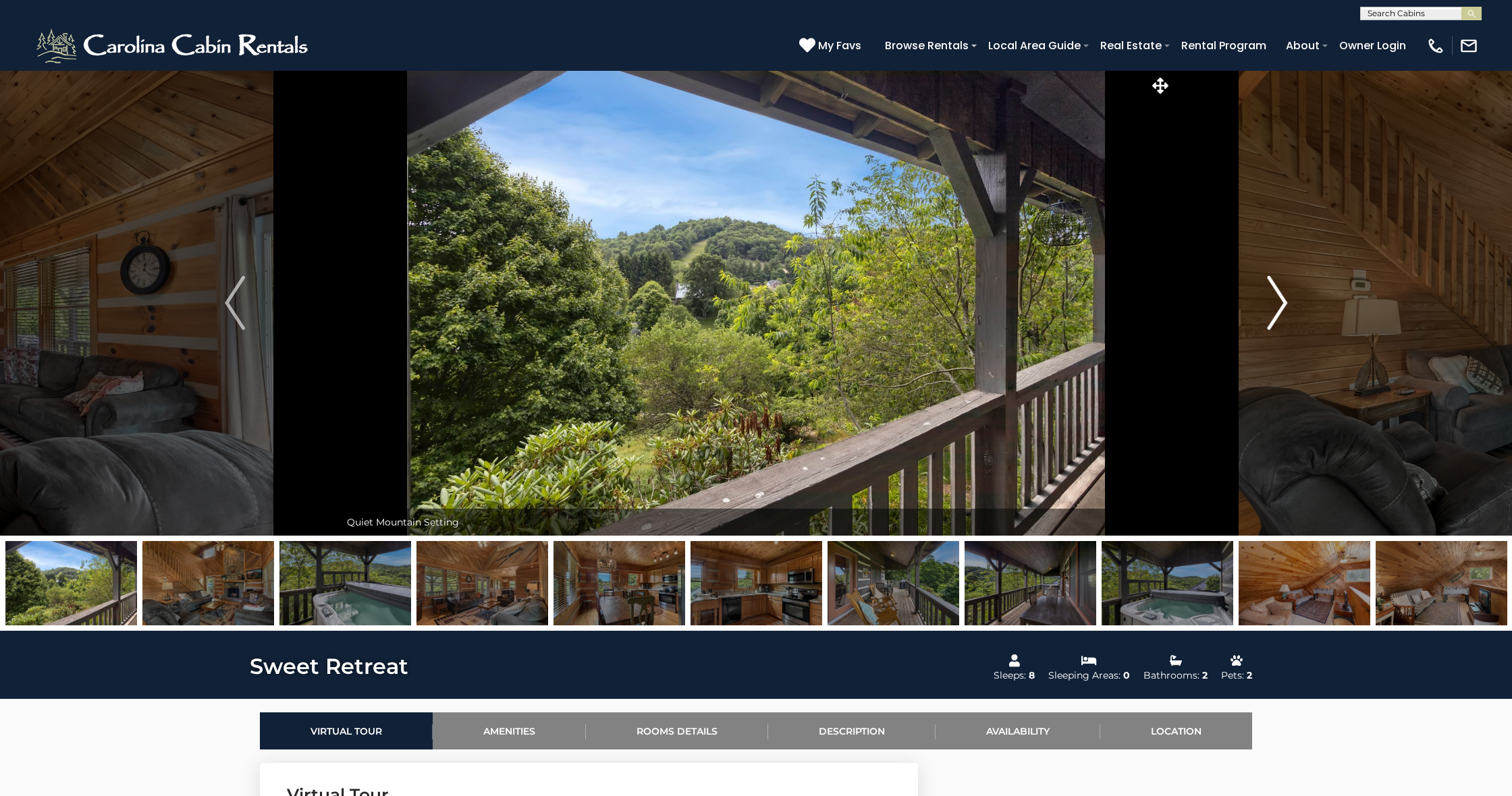
click at [1281, 308] on img "Next" at bounding box center [1277, 303] width 21 height 54
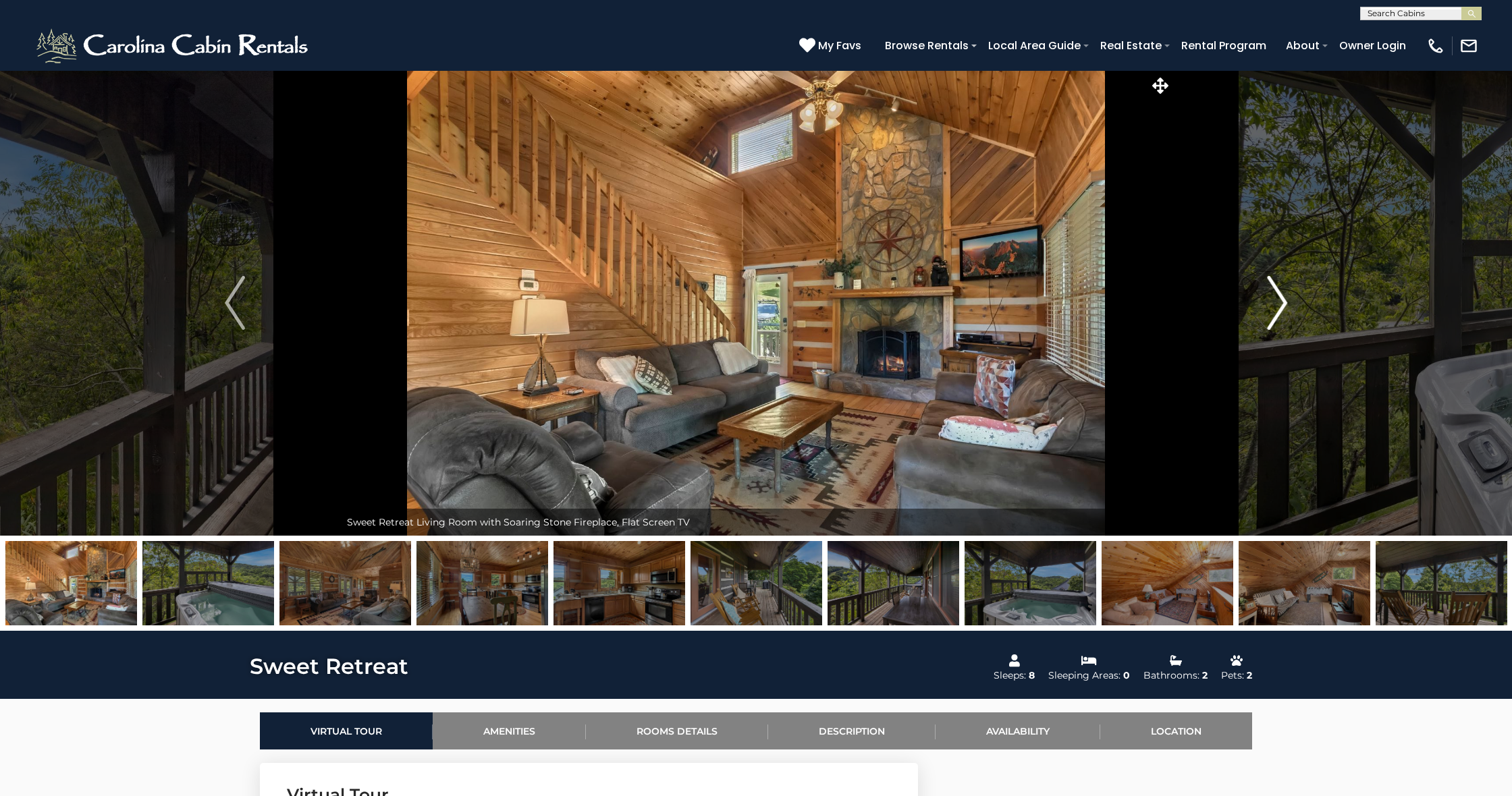
click at [1281, 308] on img "Next" at bounding box center [1277, 303] width 21 height 54
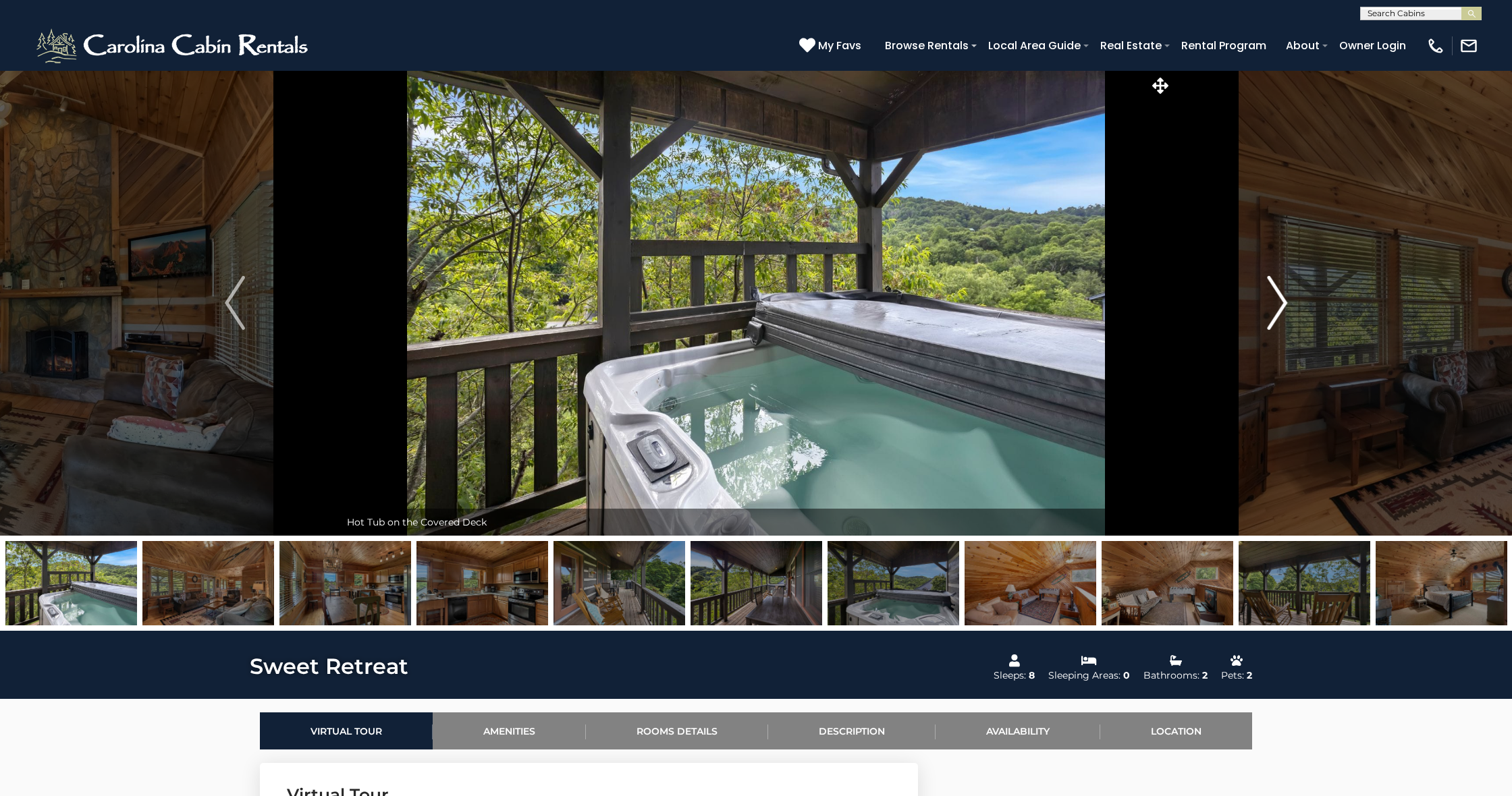
click at [1281, 308] on img "Next" at bounding box center [1277, 303] width 21 height 54
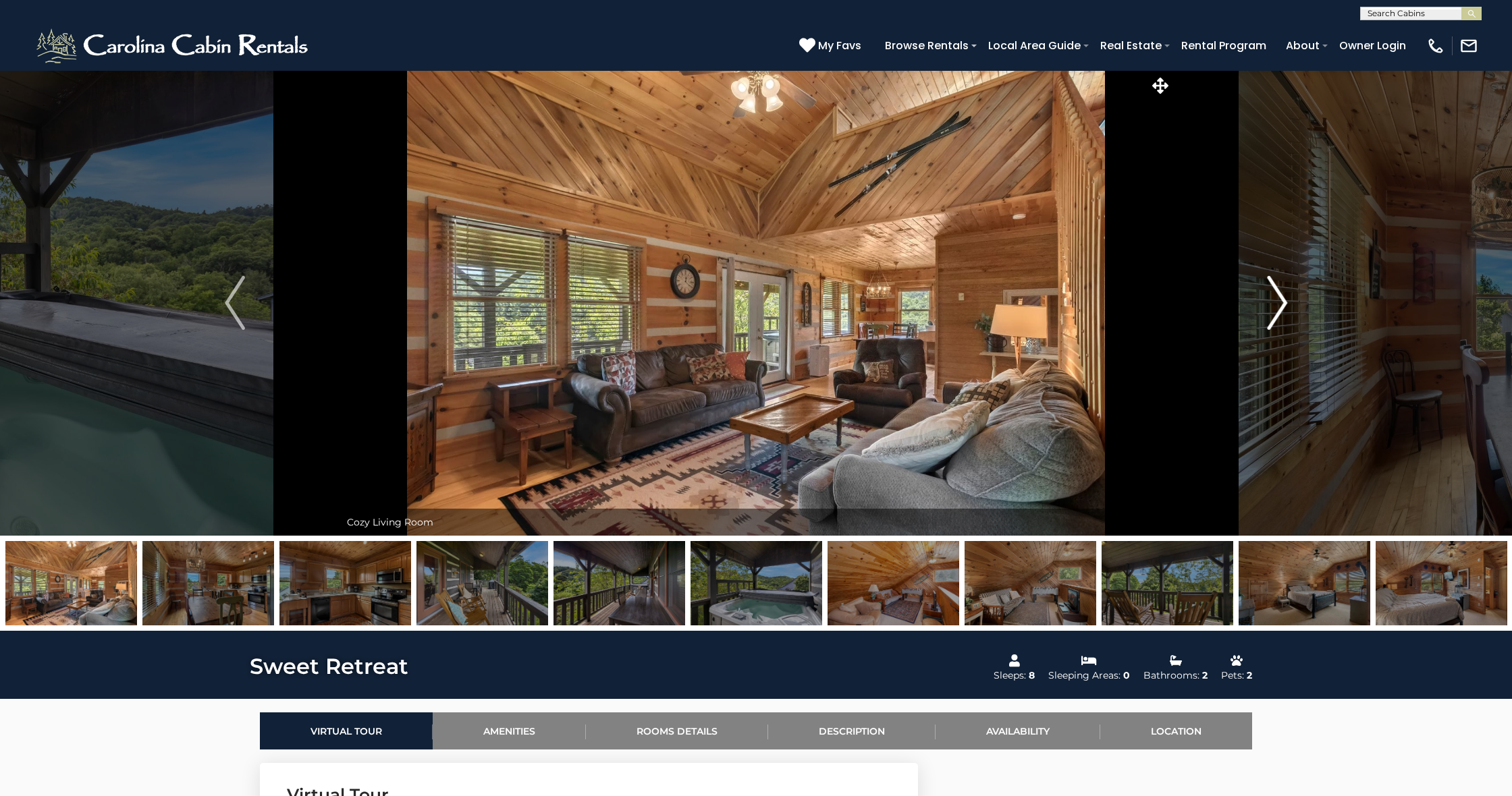
click at [1281, 308] on img "Next" at bounding box center [1277, 303] width 21 height 54
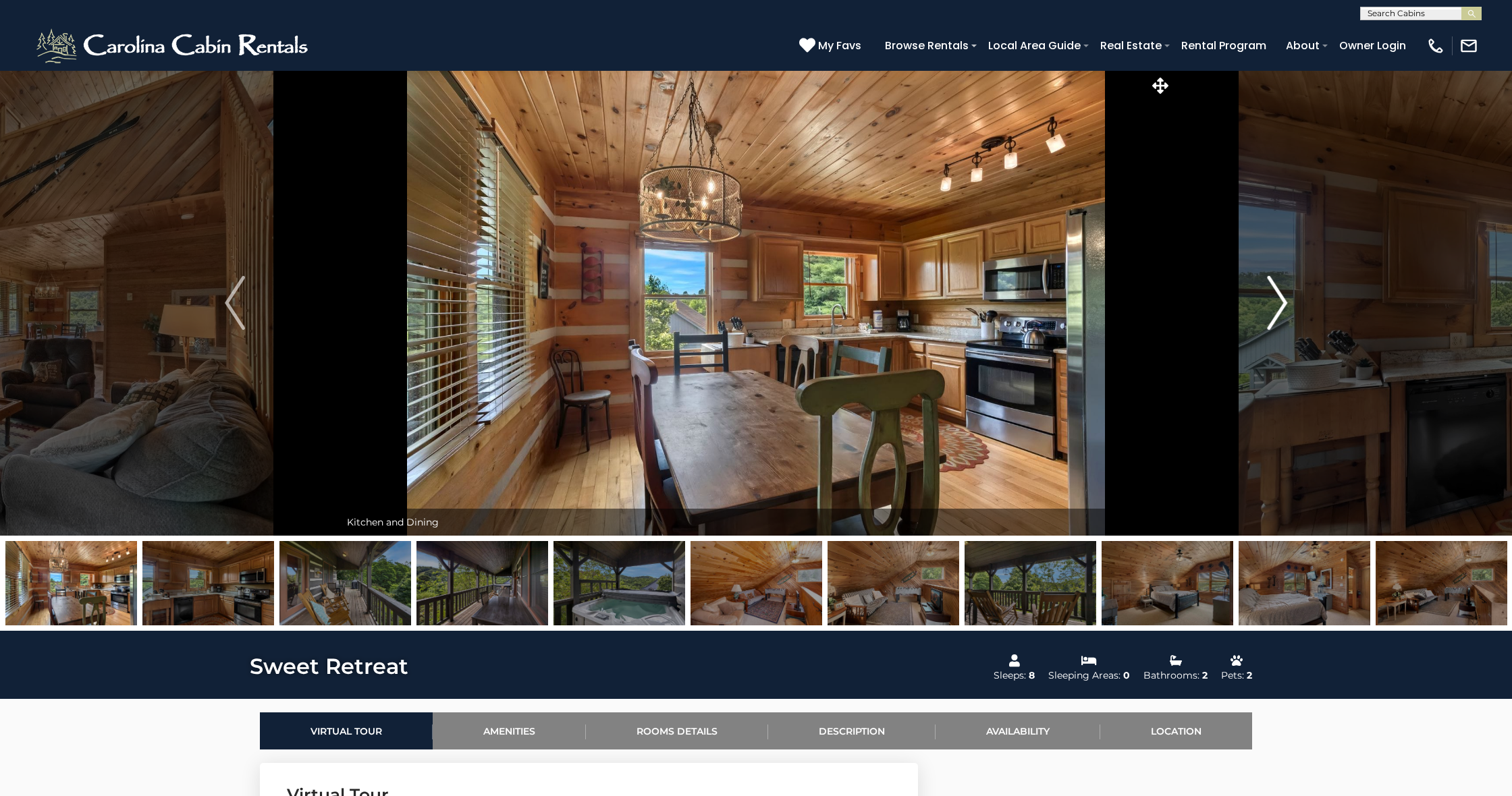
click at [1281, 308] on img "Next" at bounding box center [1277, 303] width 21 height 54
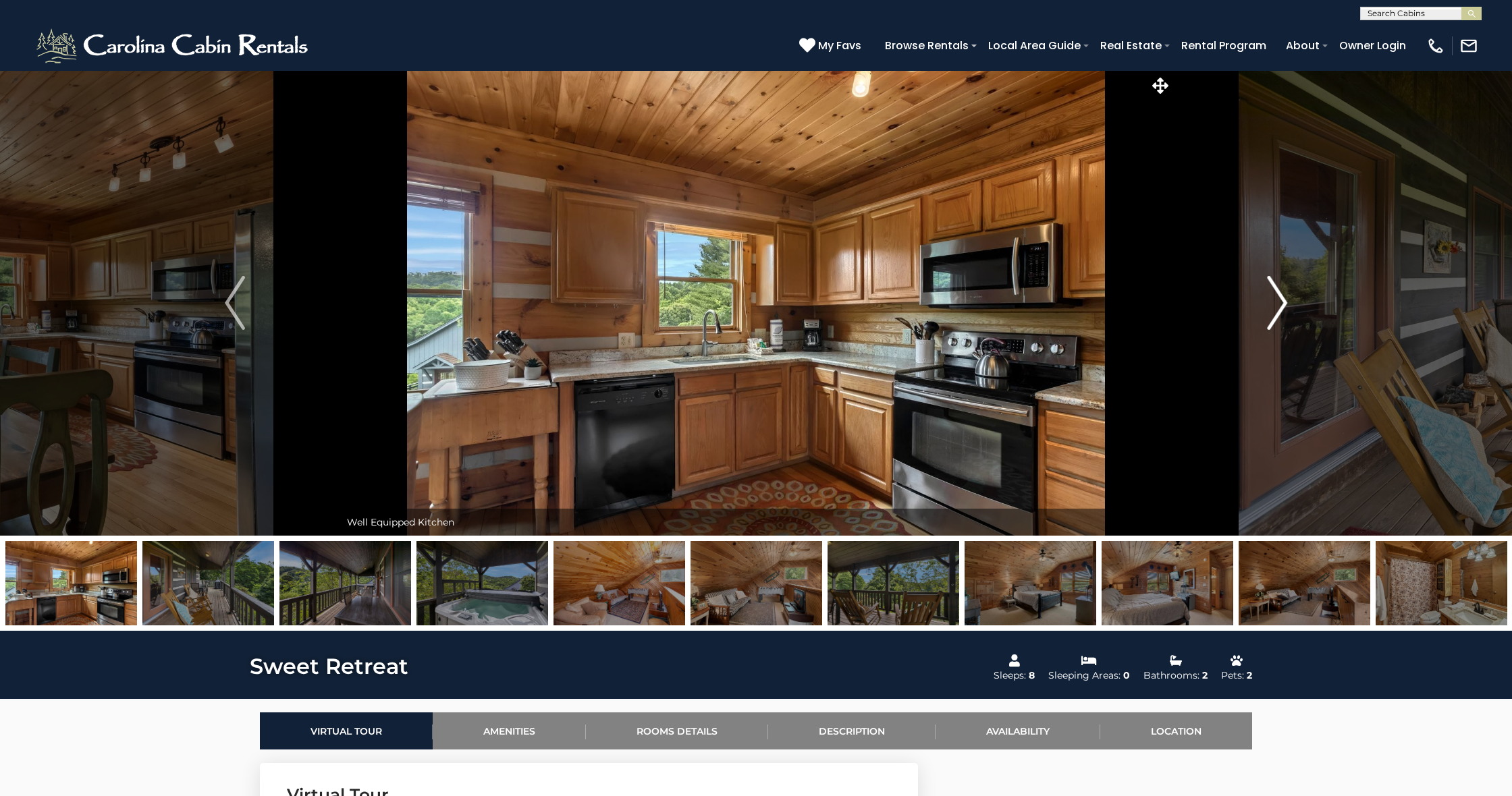
click at [1281, 308] on img "Next" at bounding box center [1277, 303] width 21 height 54
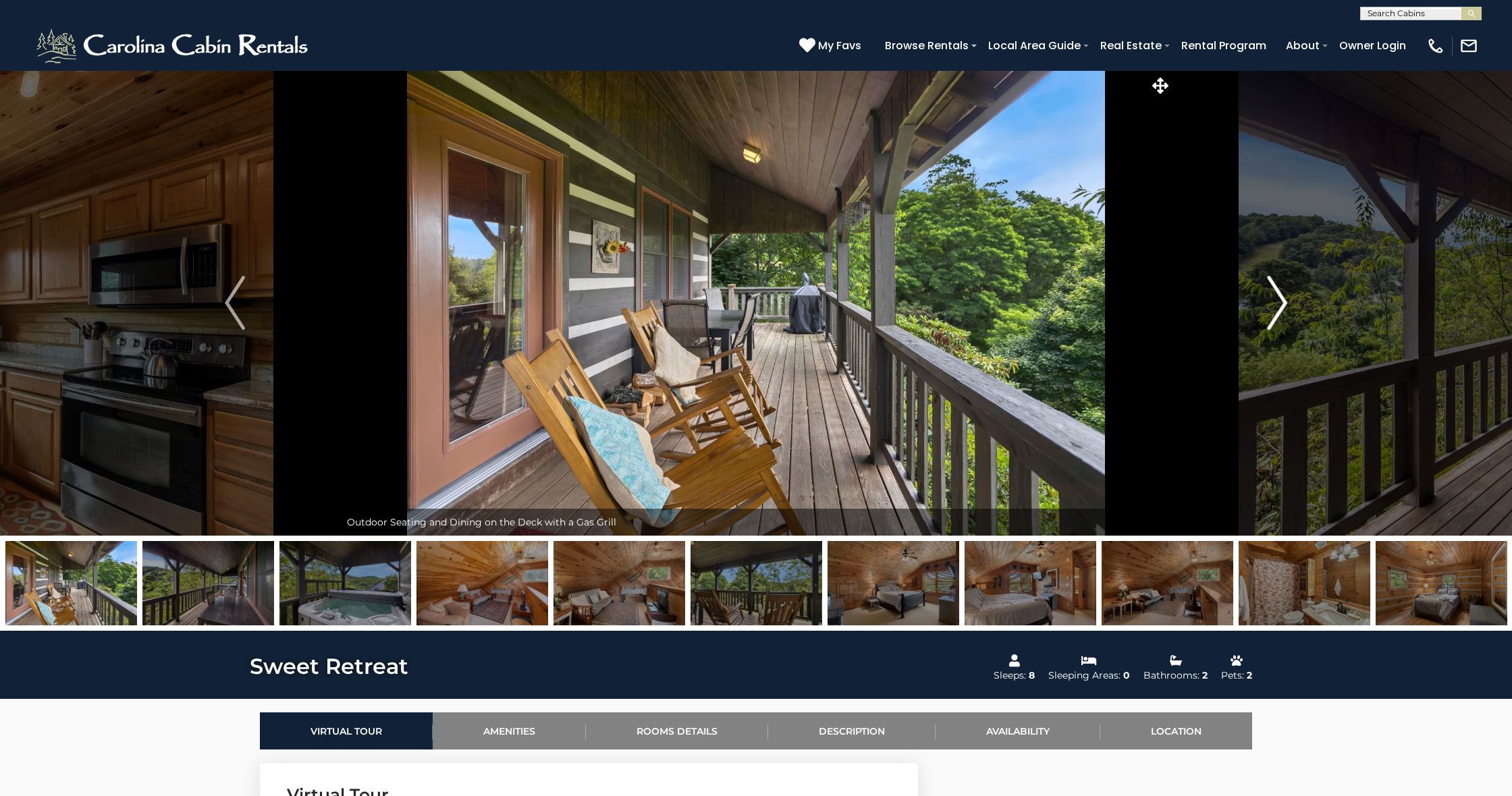
click at [1281, 308] on img "Next" at bounding box center [1277, 303] width 21 height 54
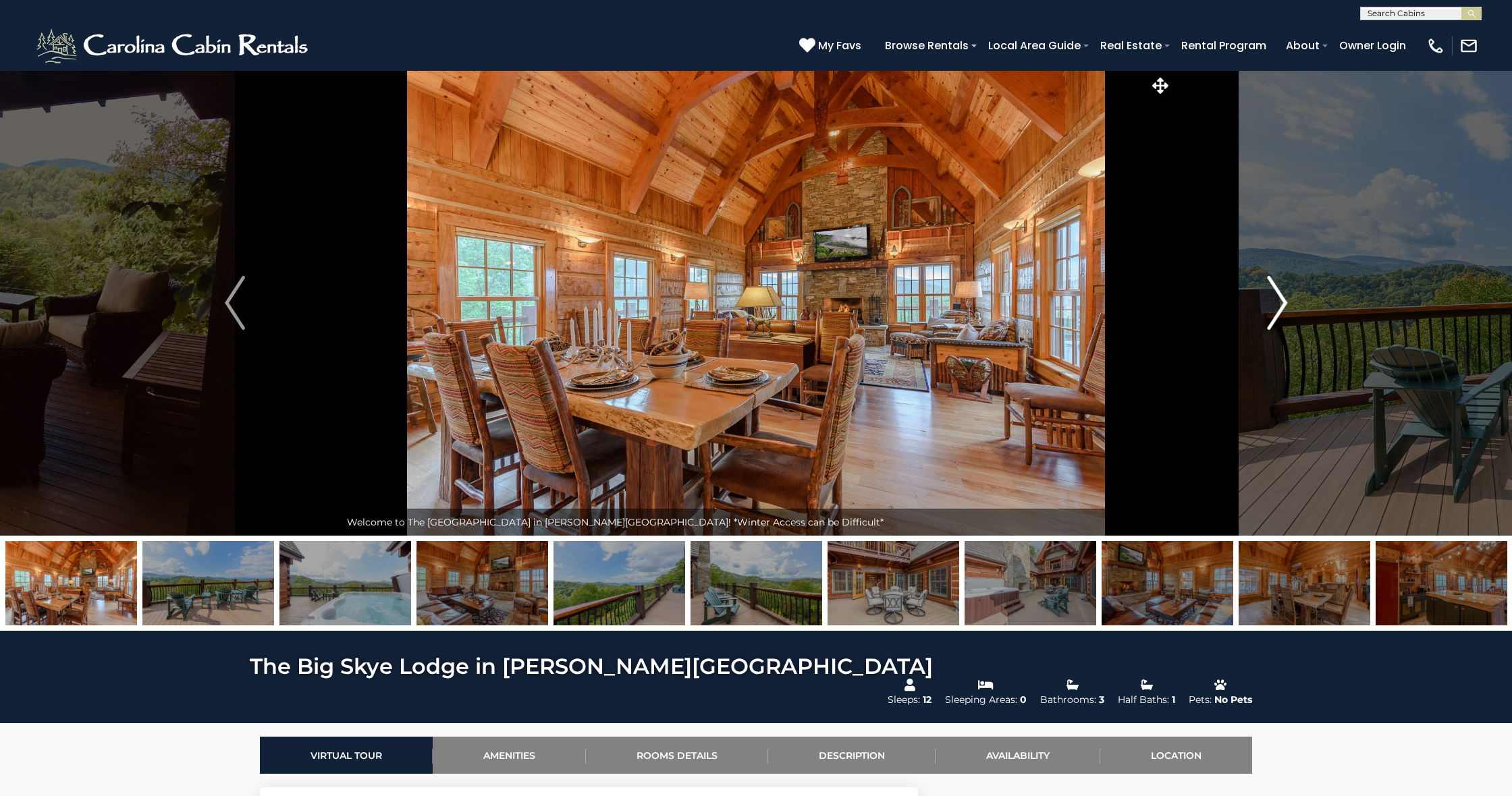
click at [1260, 299] on button "Next" at bounding box center [1276, 304] width 211 height 466
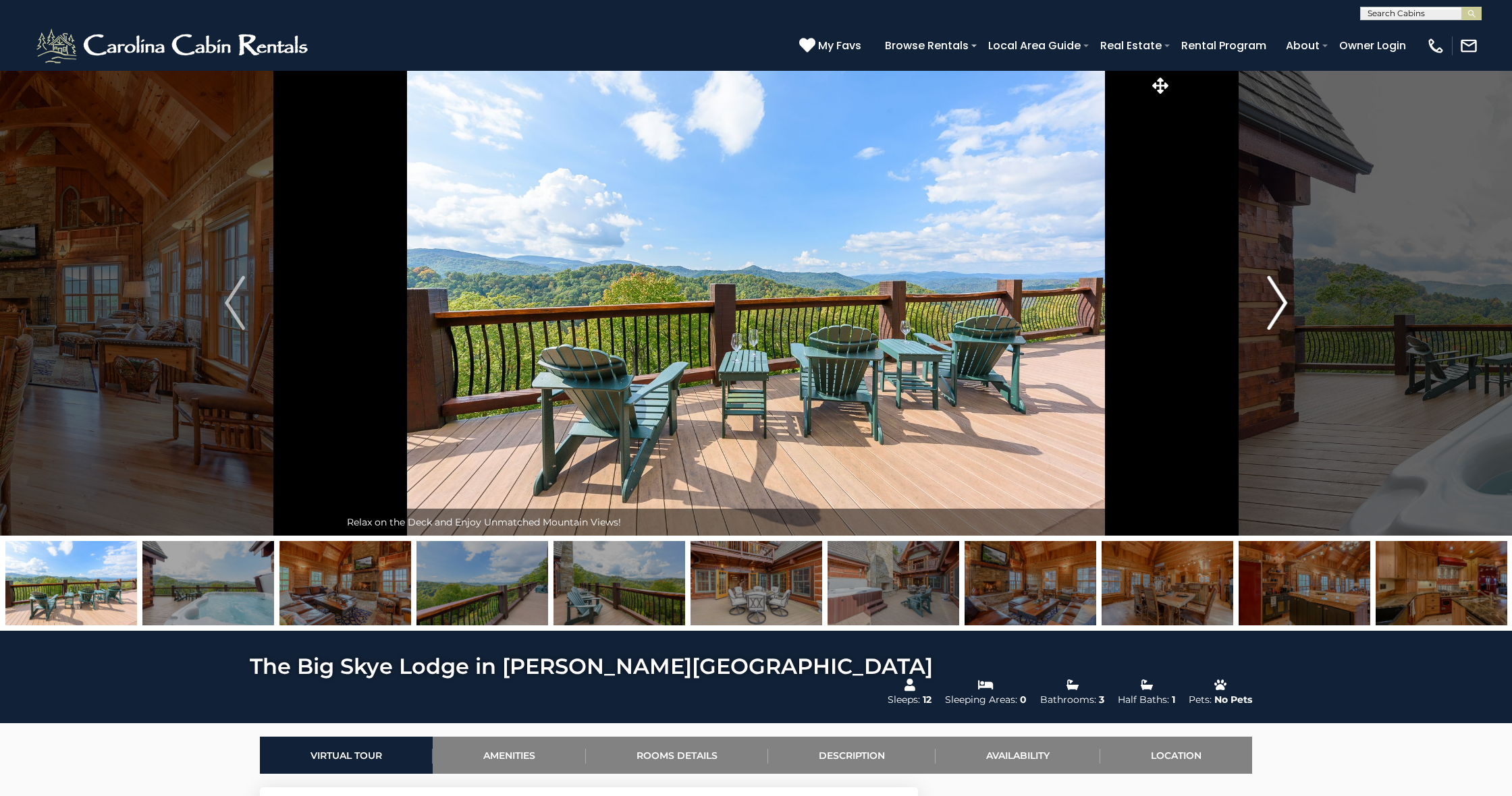
click at [1280, 304] on img "Next" at bounding box center [1277, 303] width 21 height 54
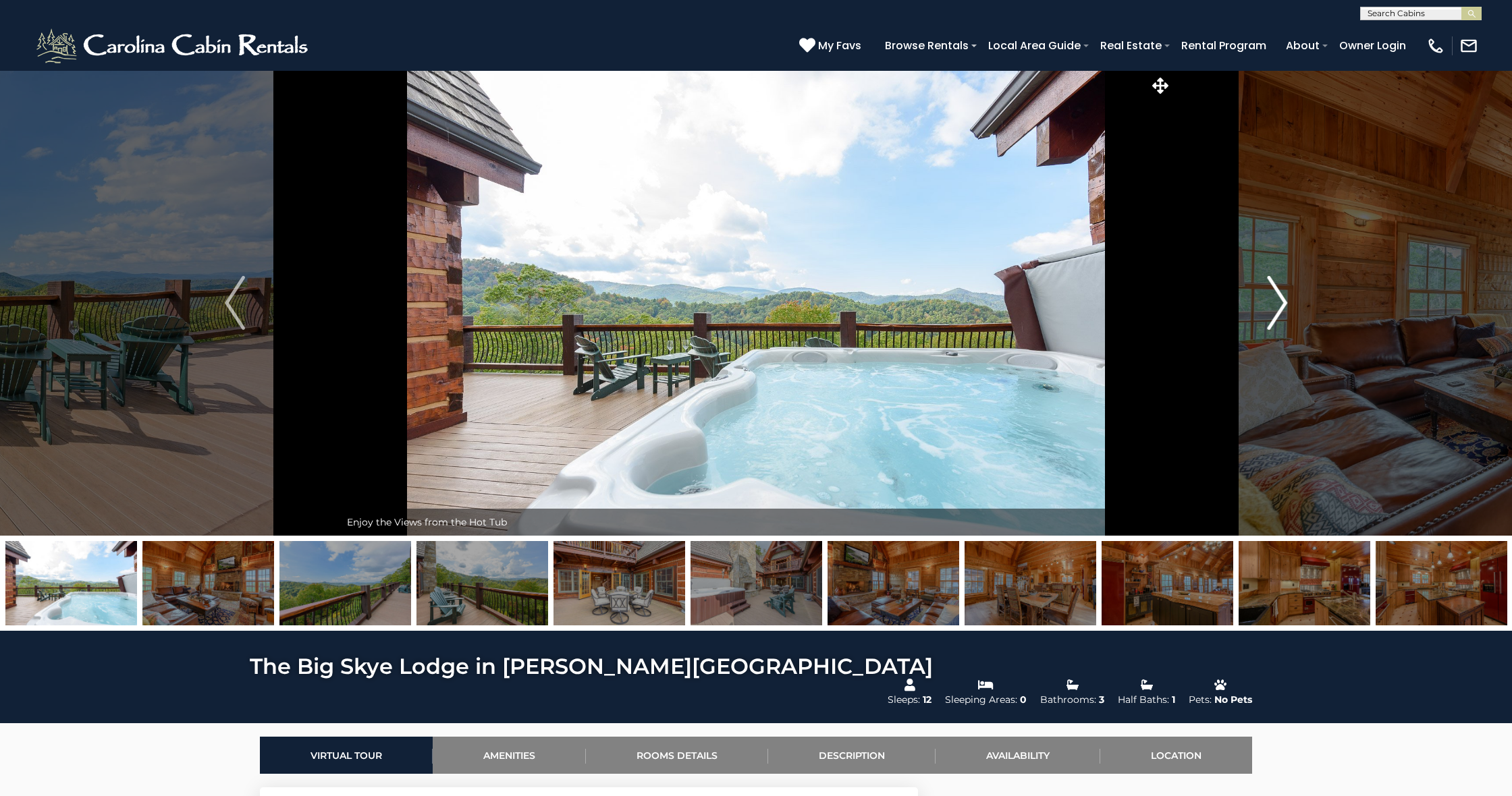
click at [1280, 305] on img "Next" at bounding box center [1277, 303] width 21 height 54
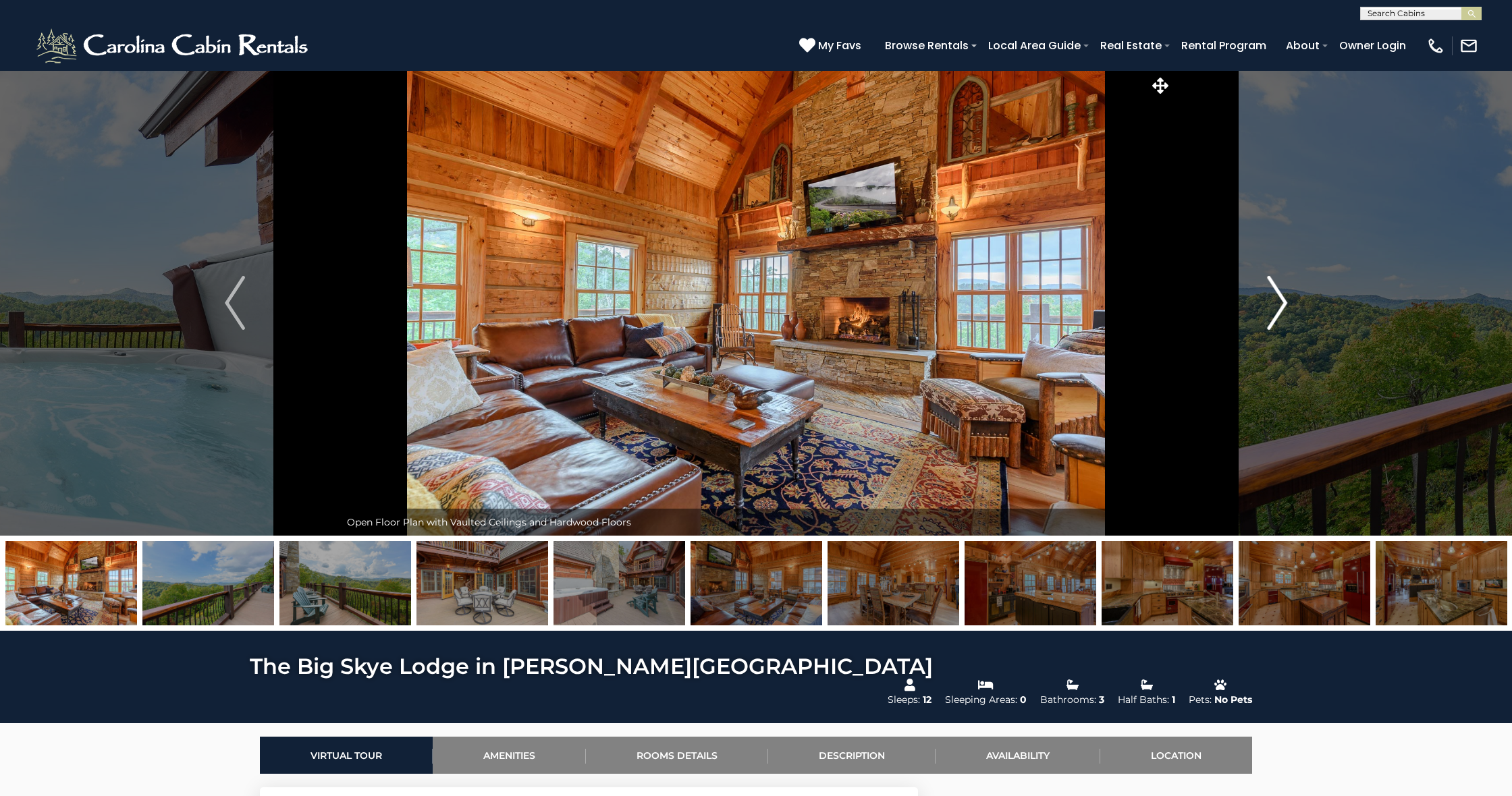
click at [1280, 305] on img "Next" at bounding box center [1277, 303] width 21 height 54
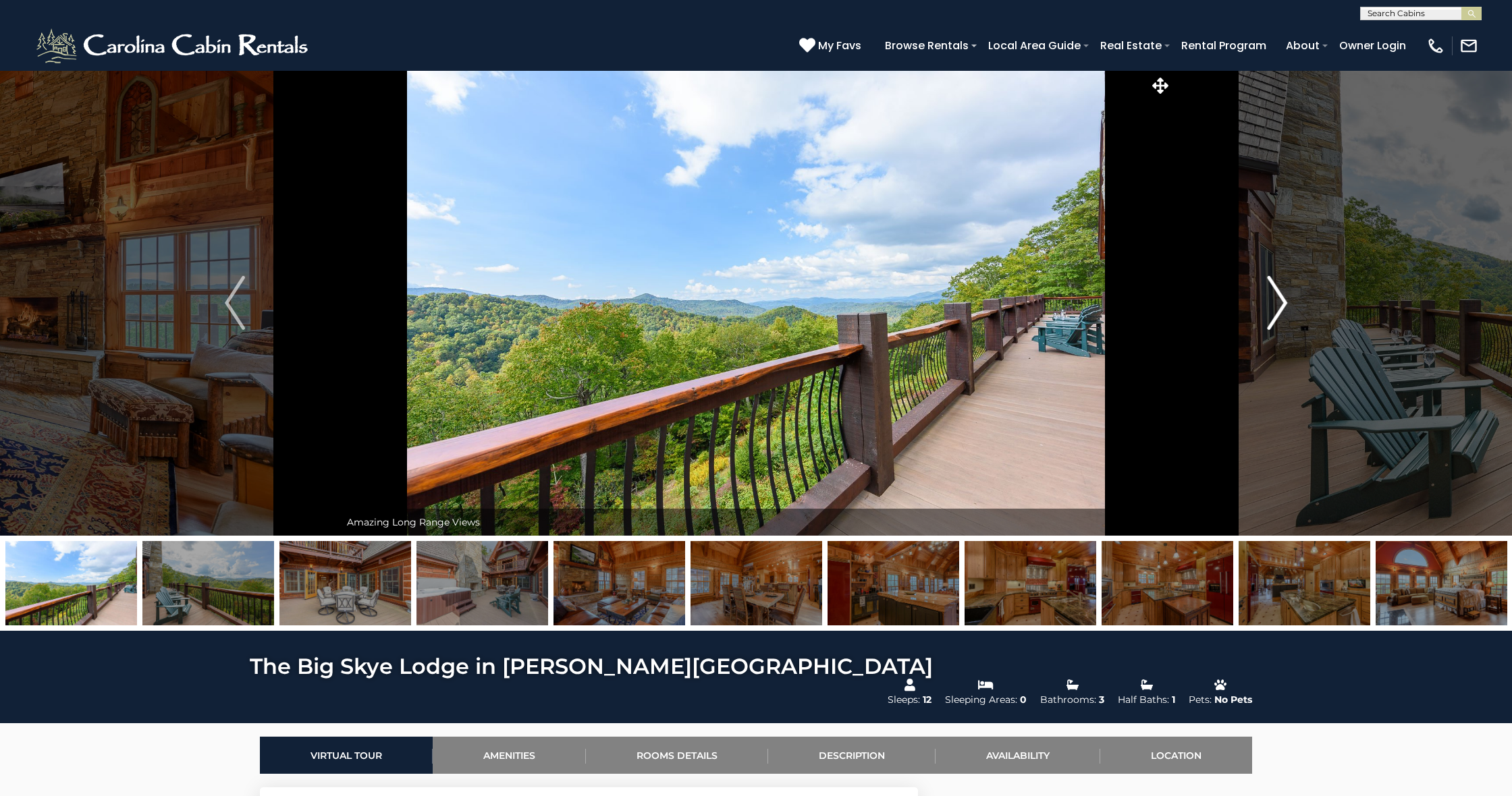
click at [1280, 305] on img "Next" at bounding box center [1277, 303] width 21 height 54
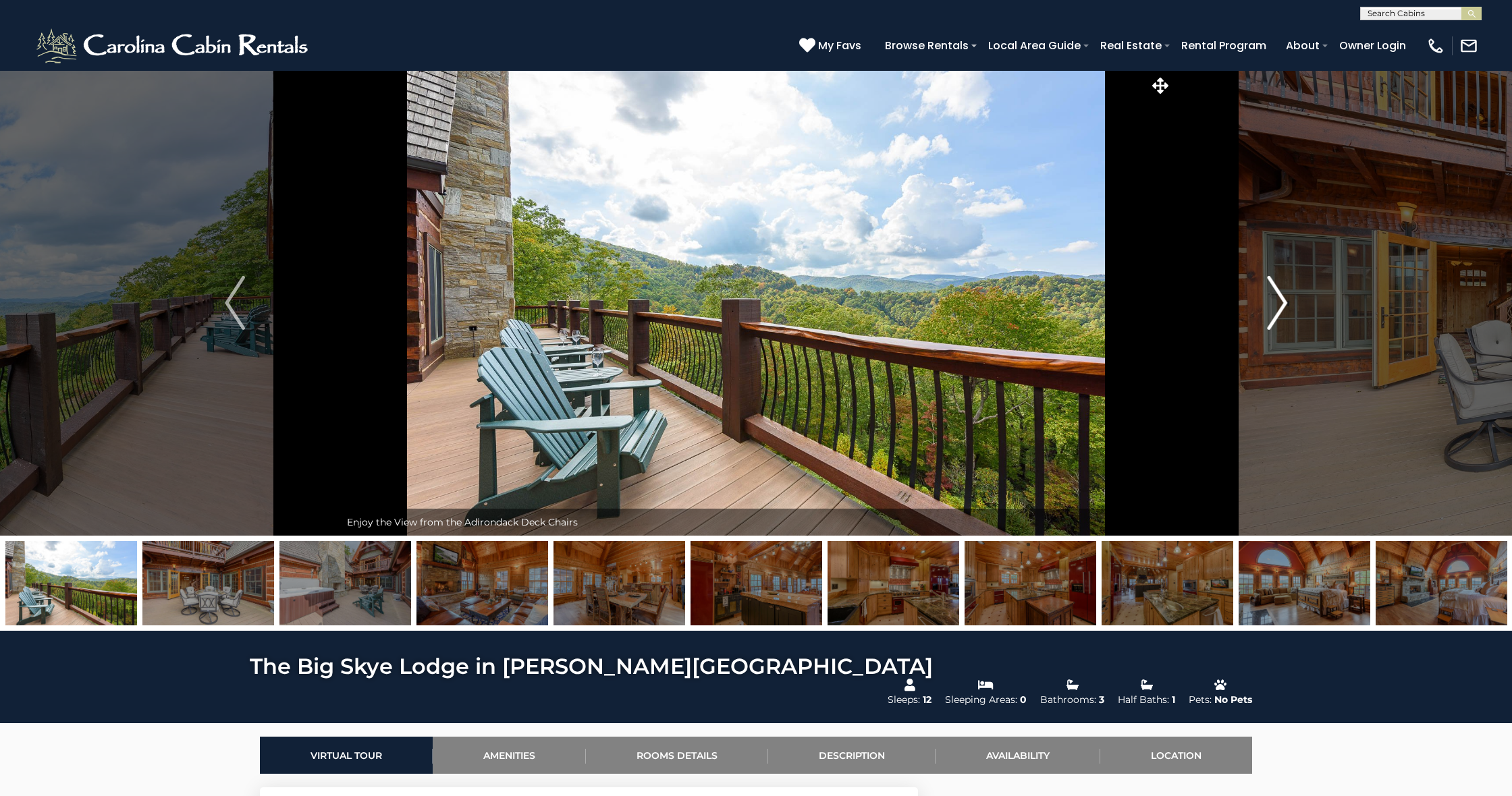
click at [1280, 305] on img "Next" at bounding box center [1277, 303] width 21 height 54
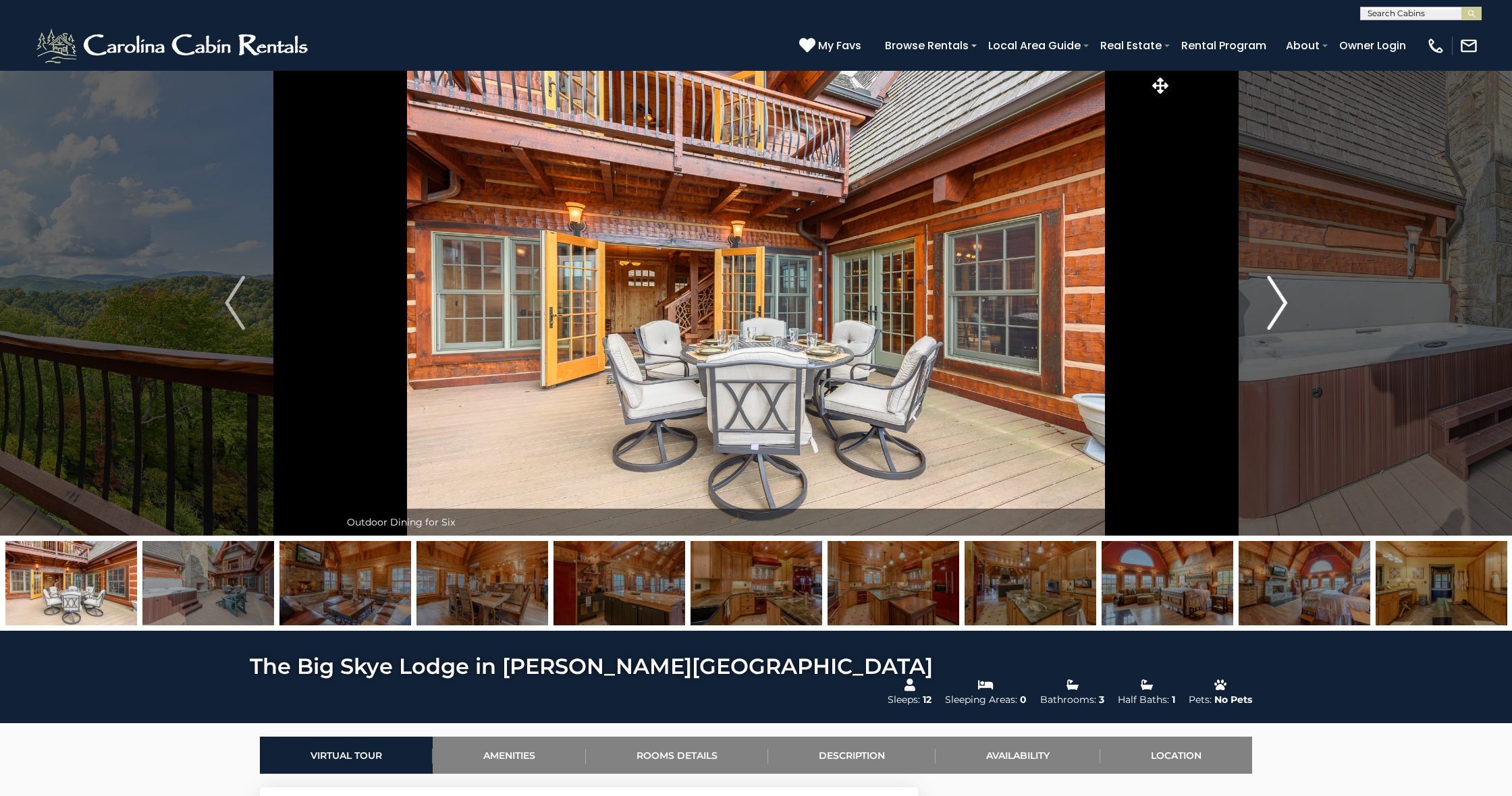
click at [1280, 305] on img "Next" at bounding box center [1277, 303] width 21 height 54
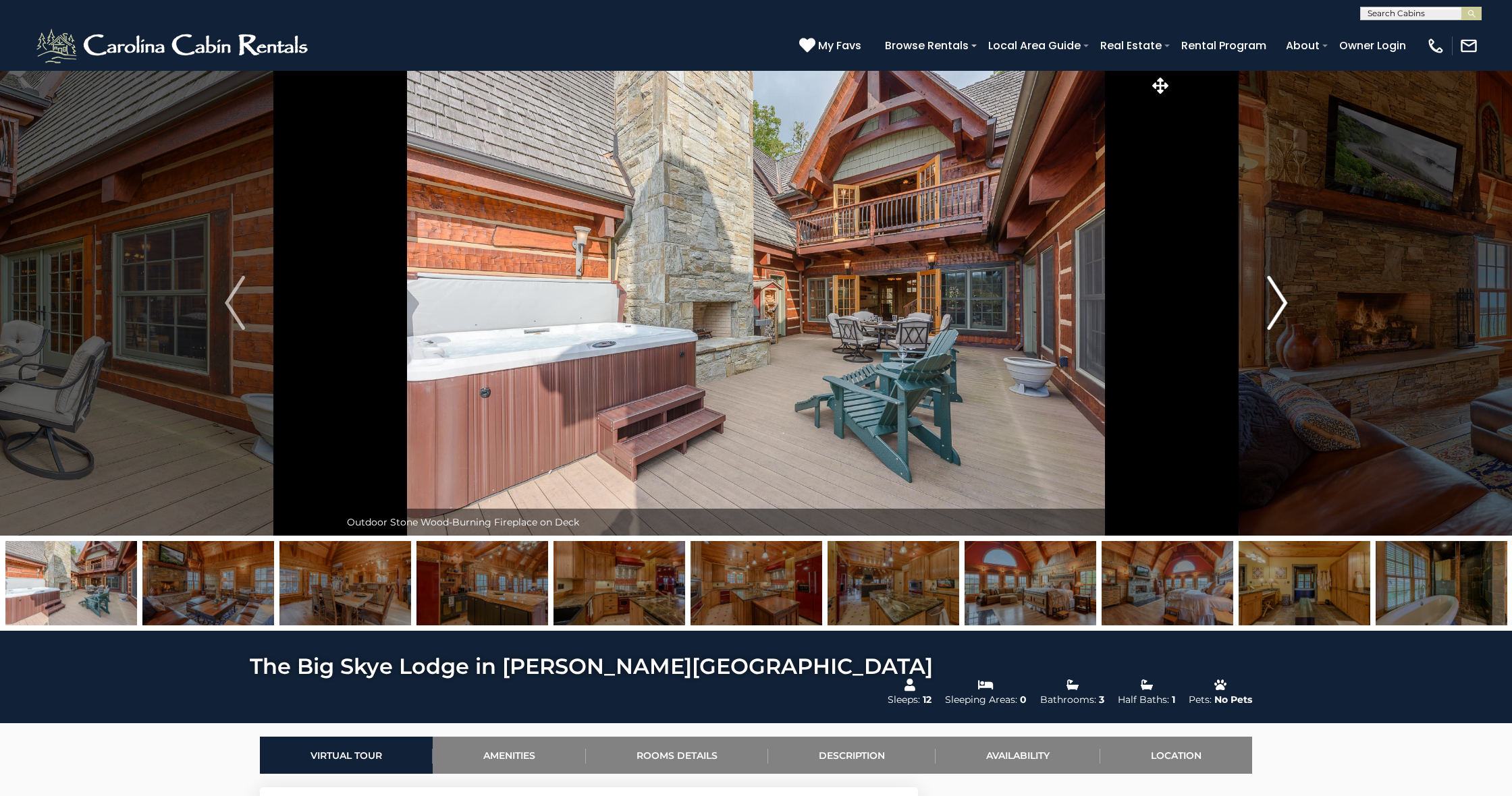
click at [1280, 305] on img "Next" at bounding box center [1277, 303] width 21 height 54
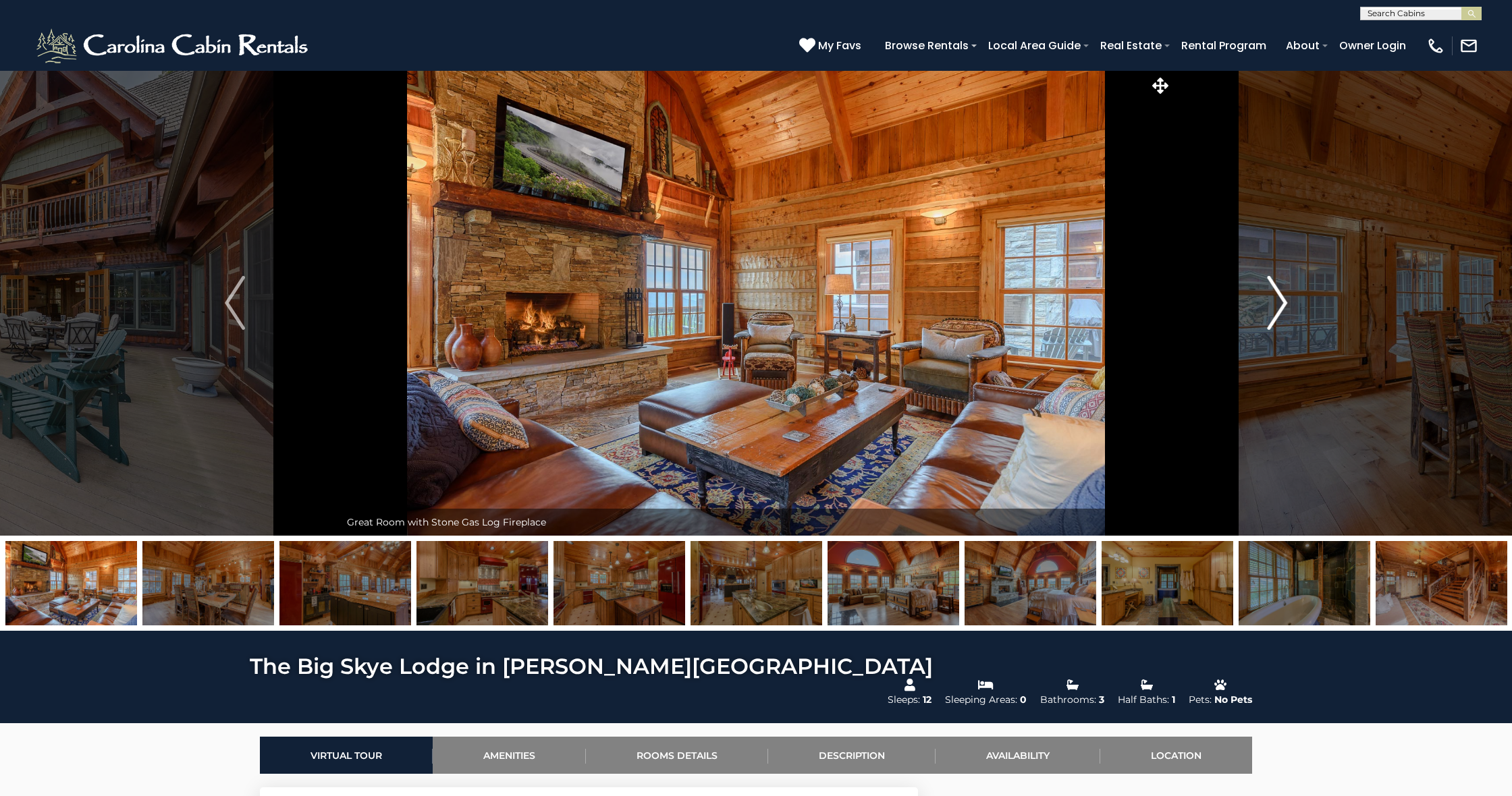
click at [1280, 305] on img "Next" at bounding box center [1277, 303] width 21 height 54
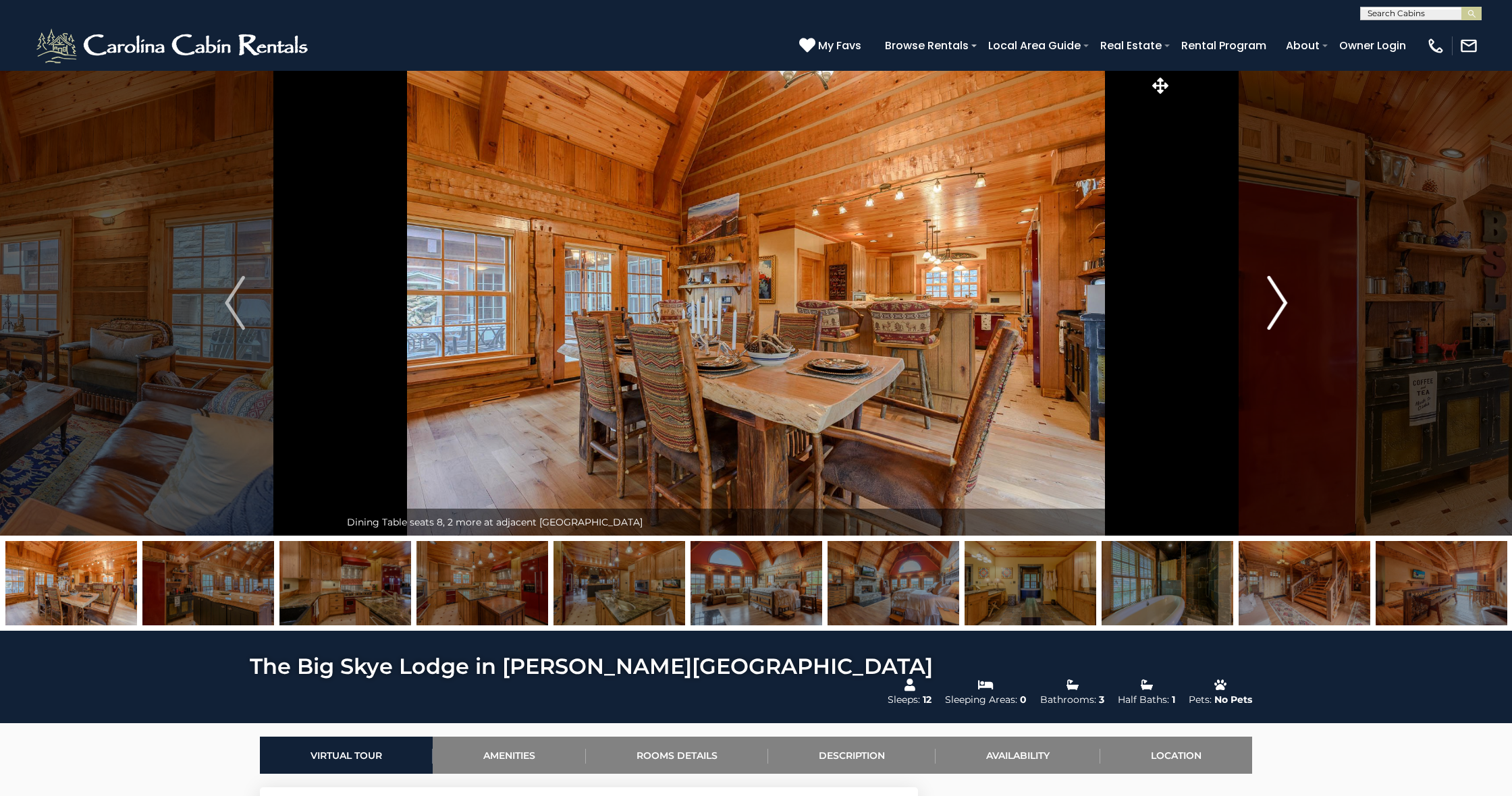
click at [1280, 305] on img "Next" at bounding box center [1277, 303] width 21 height 54
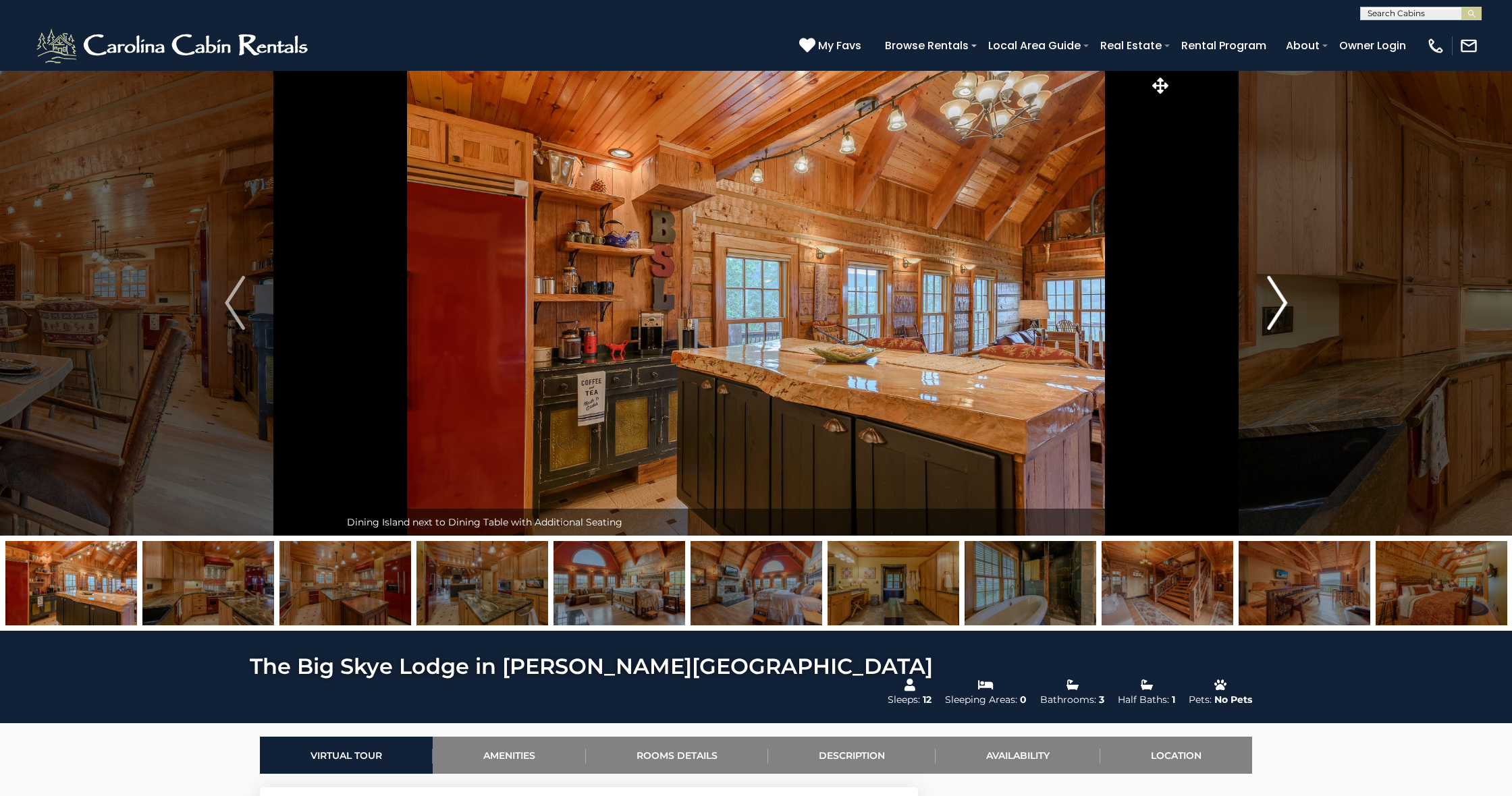
click at [1280, 305] on img "Next" at bounding box center [1277, 303] width 21 height 54
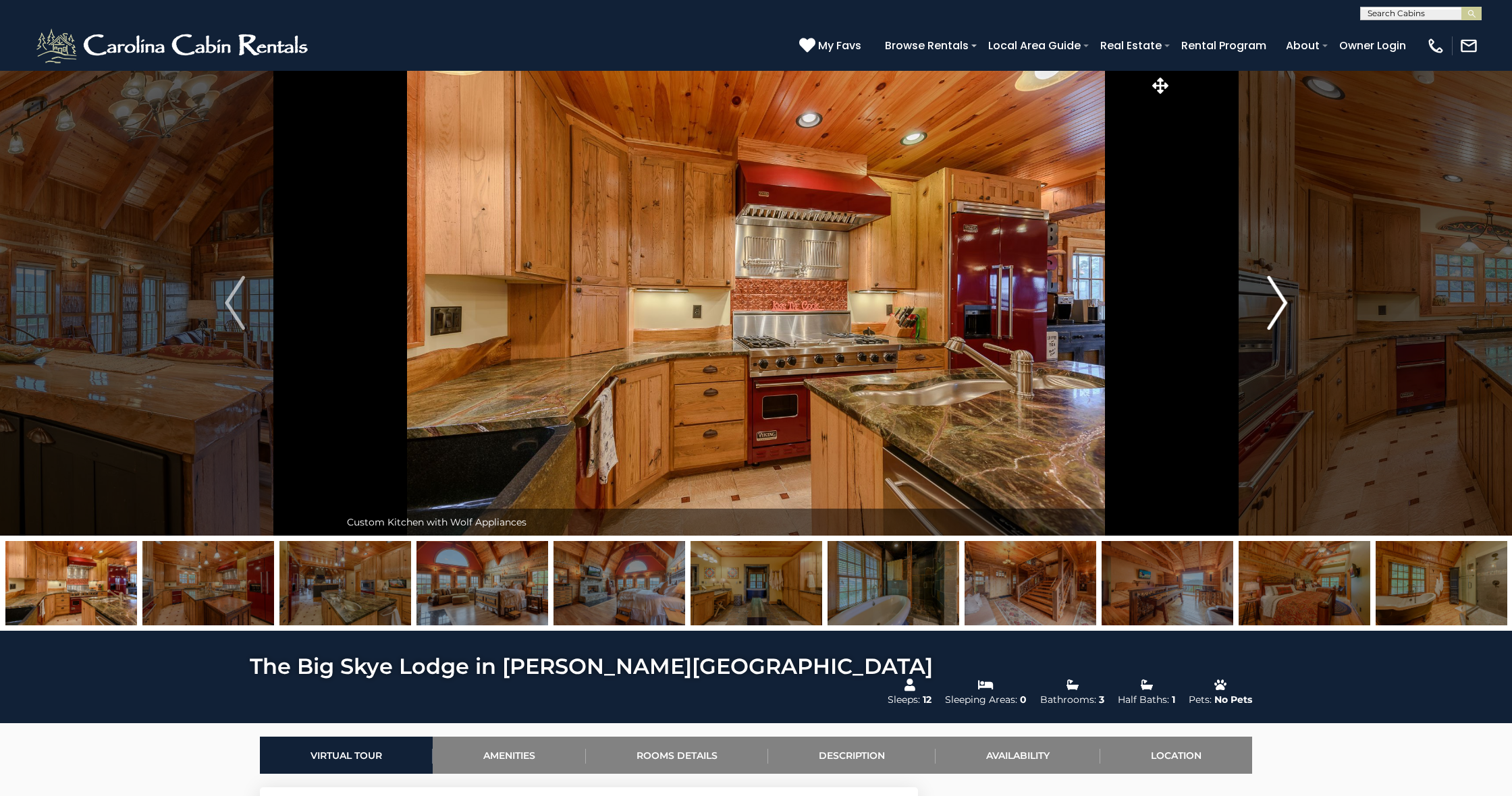
click at [1280, 305] on img "Next" at bounding box center [1277, 303] width 21 height 54
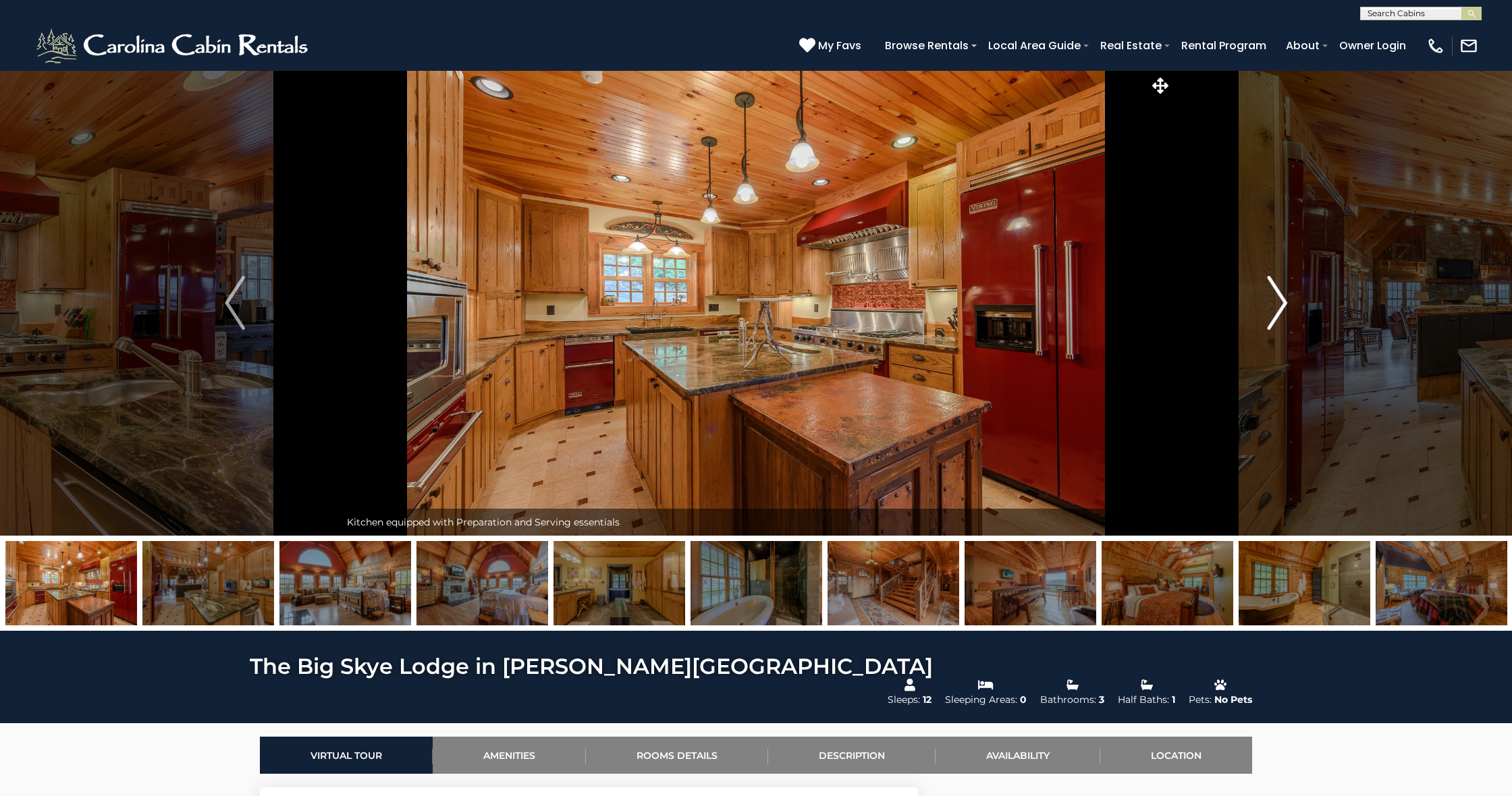
click at [1280, 305] on img "Next" at bounding box center [1277, 303] width 21 height 54
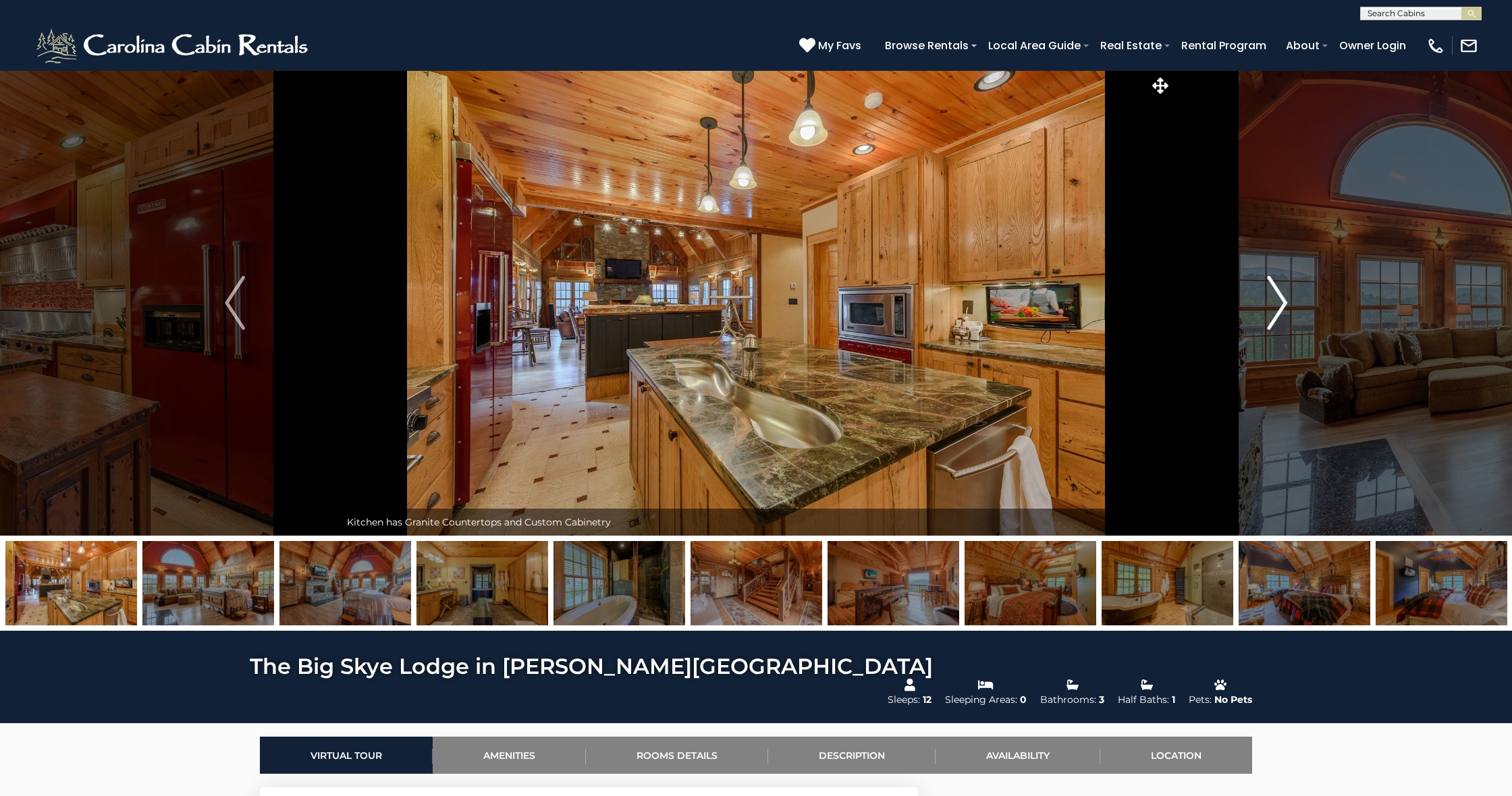
click at [1280, 305] on img "Next" at bounding box center [1277, 303] width 21 height 54
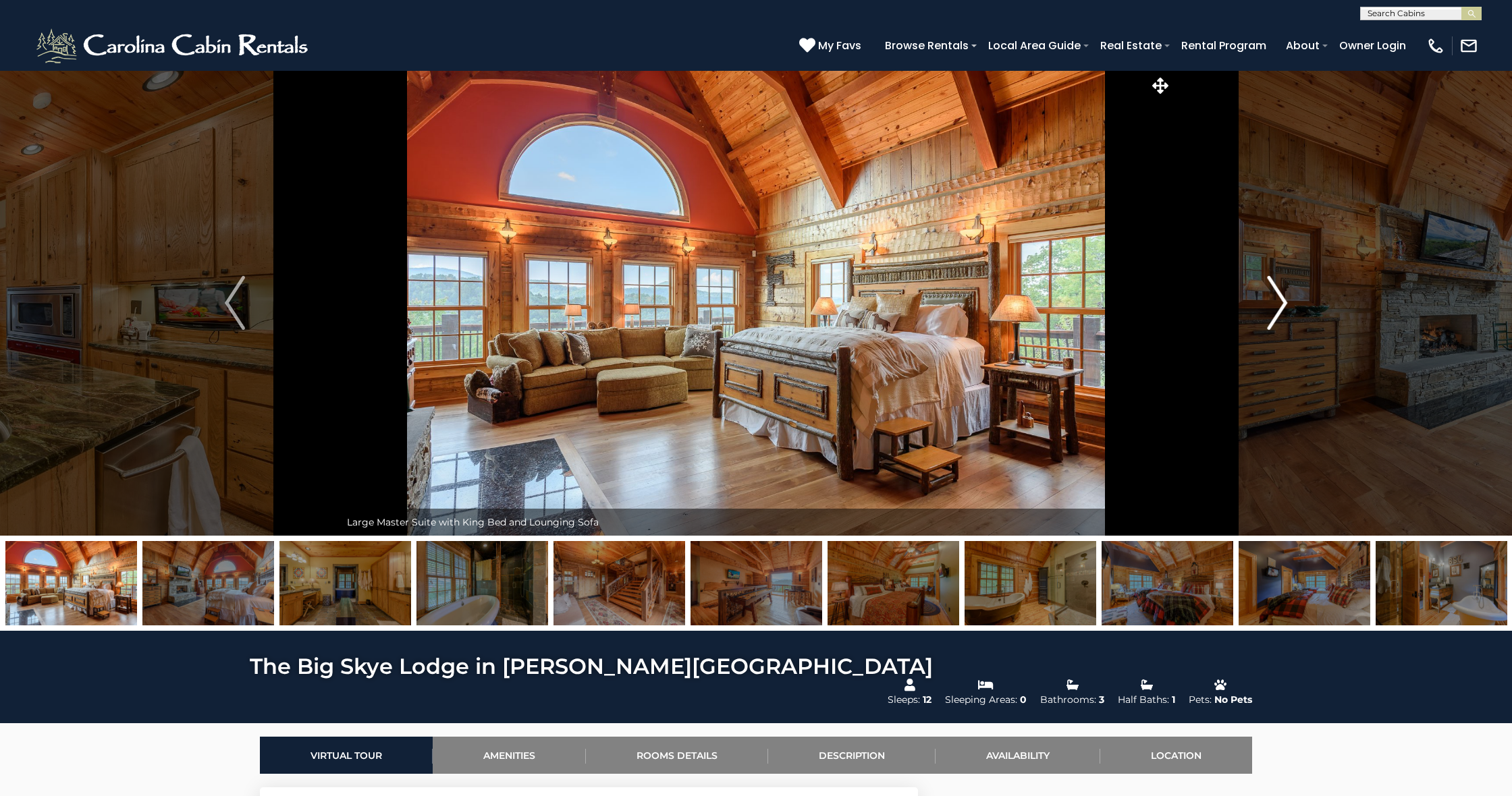
click at [1280, 305] on img "Next" at bounding box center [1277, 303] width 21 height 54
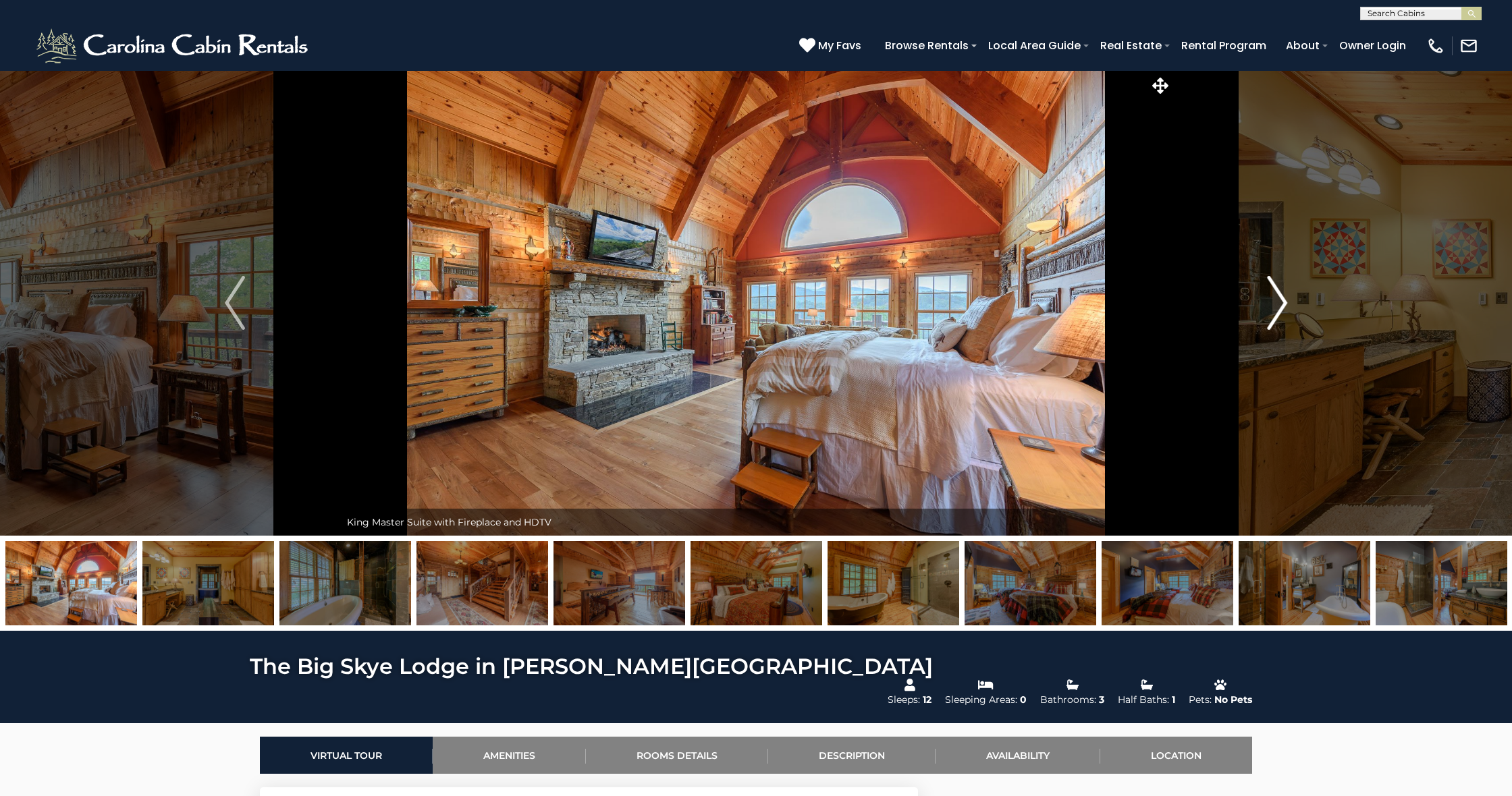
click at [1280, 305] on img "Next" at bounding box center [1277, 303] width 21 height 54
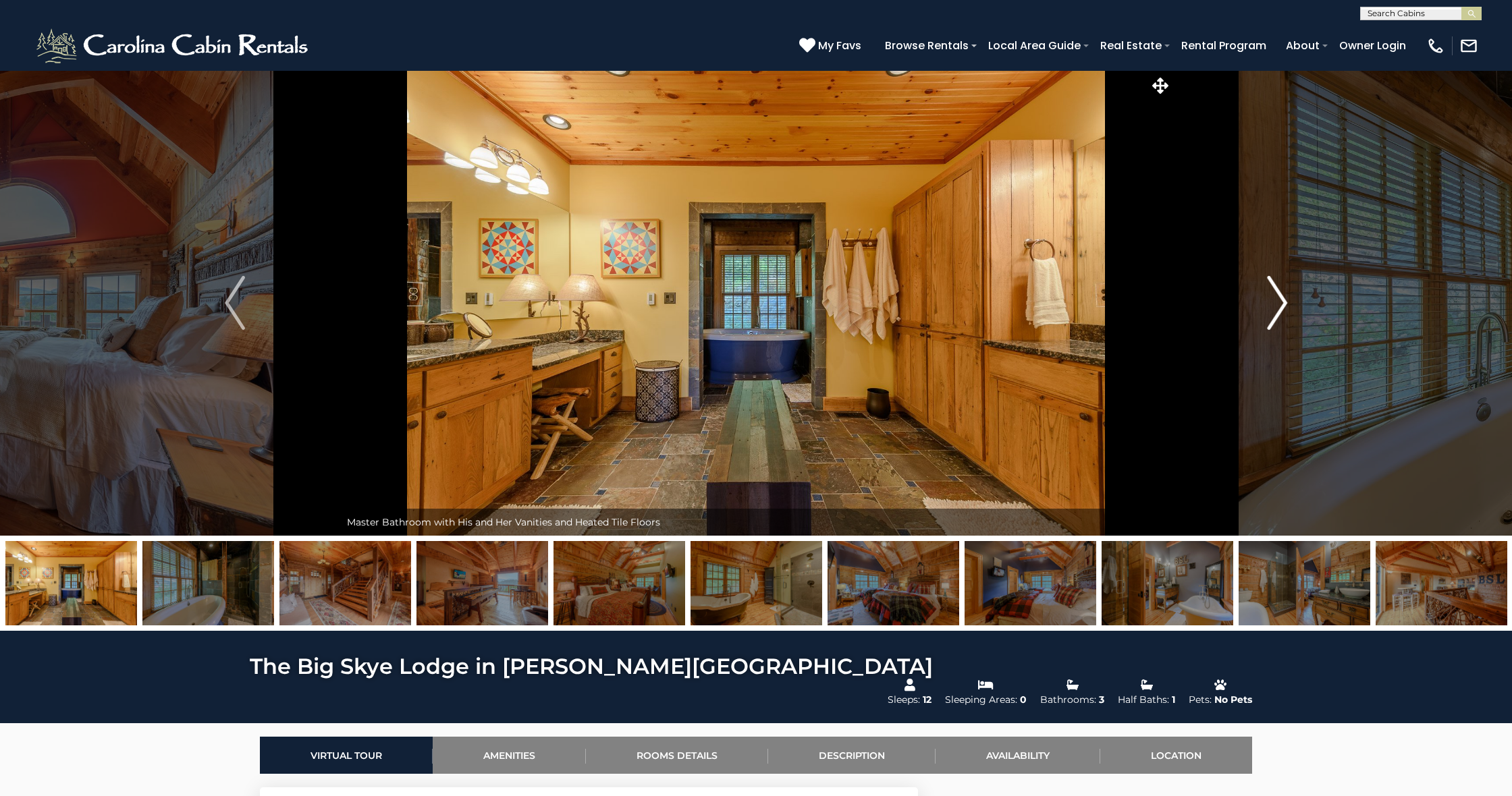
click at [1280, 305] on img "Next" at bounding box center [1277, 303] width 21 height 54
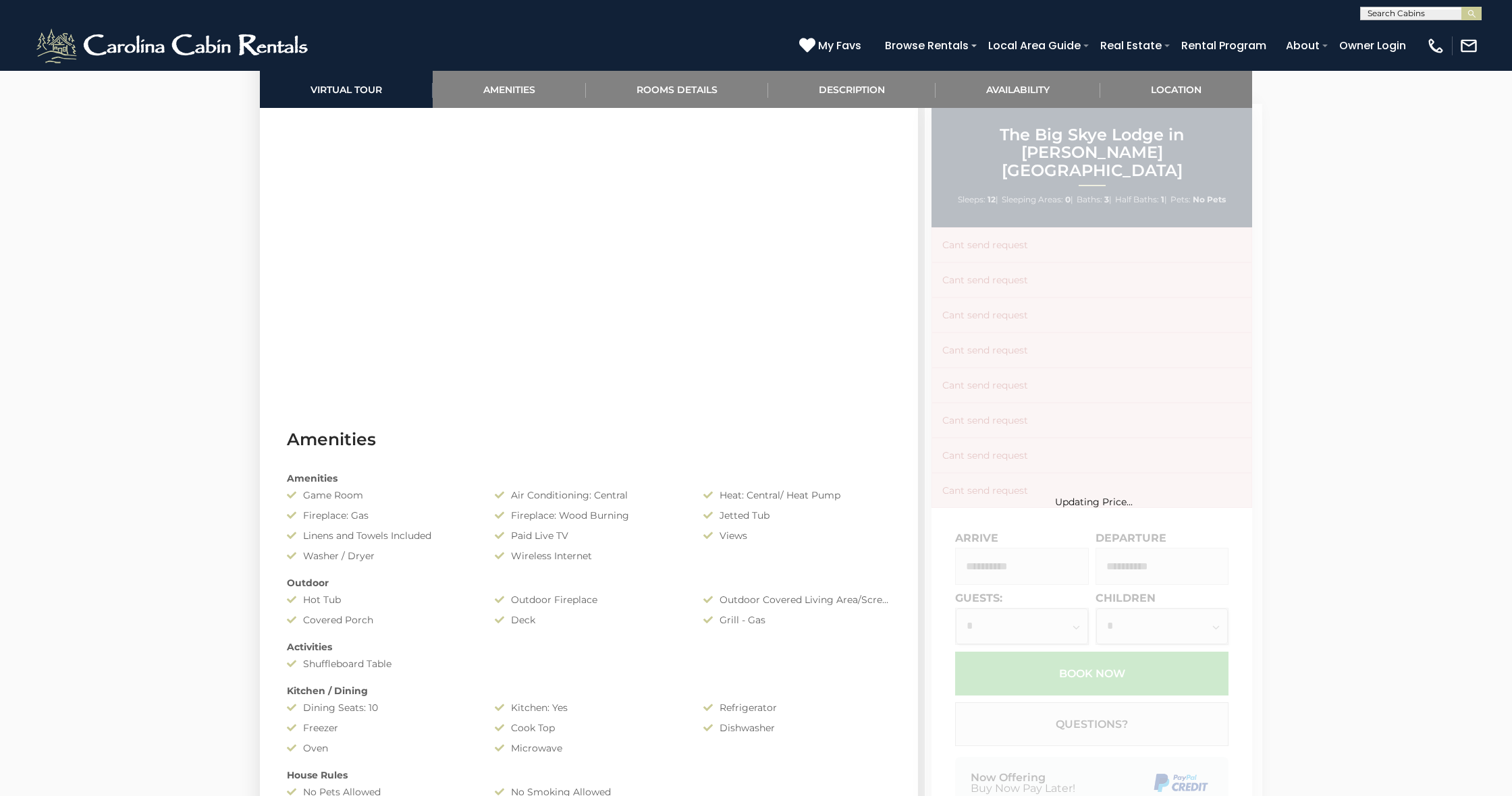
scroll to position [841, 0]
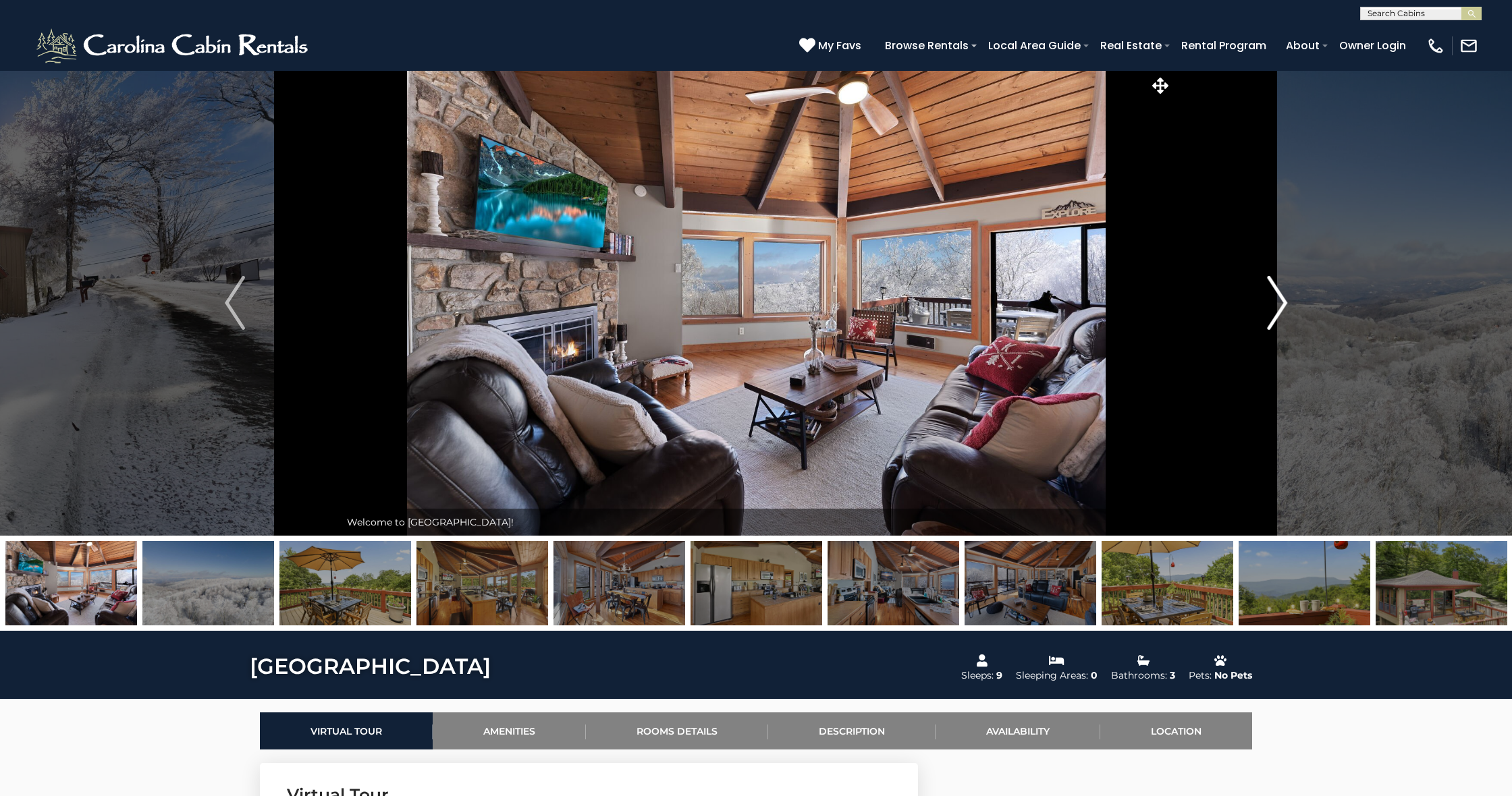
click at [1281, 303] on img "Next" at bounding box center [1277, 303] width 21 height 54
